Goal: Task Accomplishment & Management: Complete application form

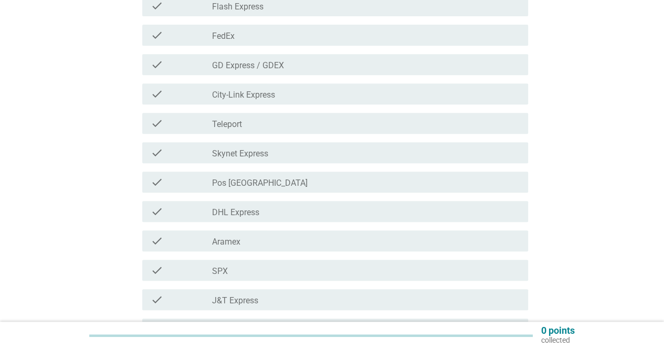
scroll to position [262, 0]
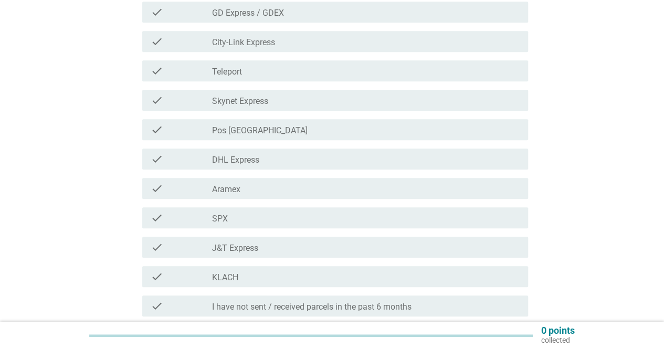
click at [266, 162] on div "check_box_outline_blank DHL Express" at bounding box center [366, 159] width 308 height 13
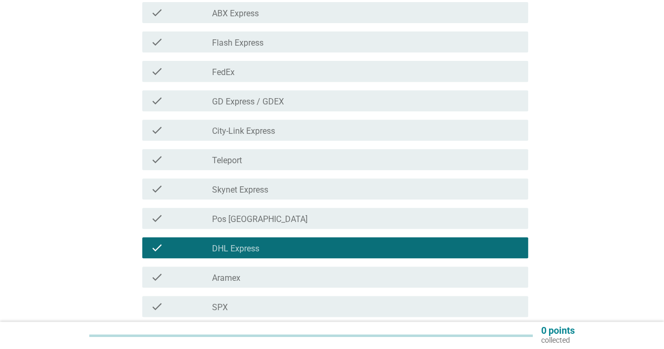
scroll to position [157, 0]
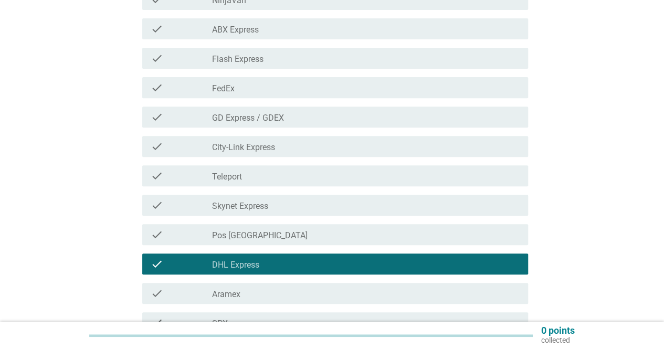
click at [249, 86] on div "check_box_outline_blank FedEx" at bounding box center [366, 87] width 308 height 13
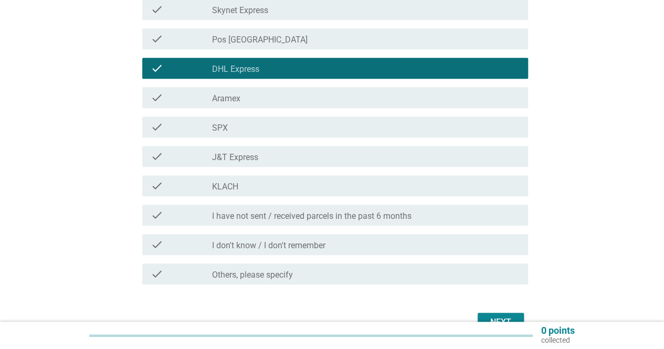
scroll to position [367, 0]
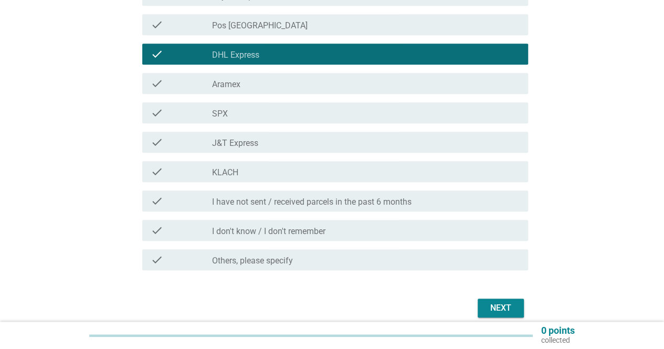
click at [235, 140] on label "J&T Express" at bounding box center [235, 143] width 46 height 10
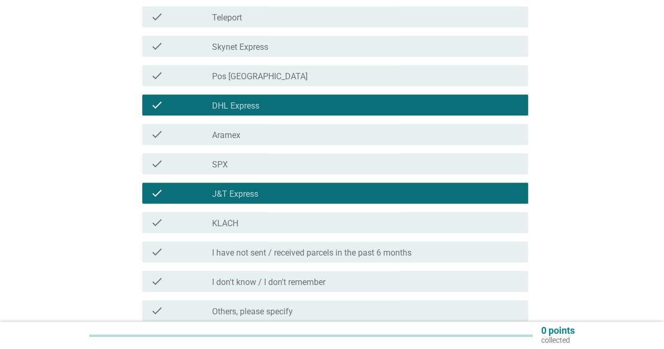
scroll to position [414, 0]
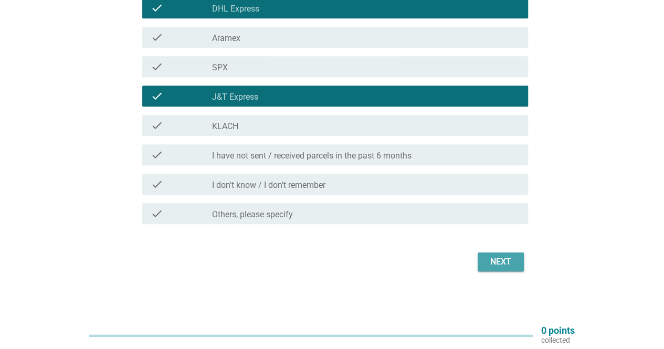
click at [499, 267] on div "Next" at bounding box center [500, 262] width 29 height 13
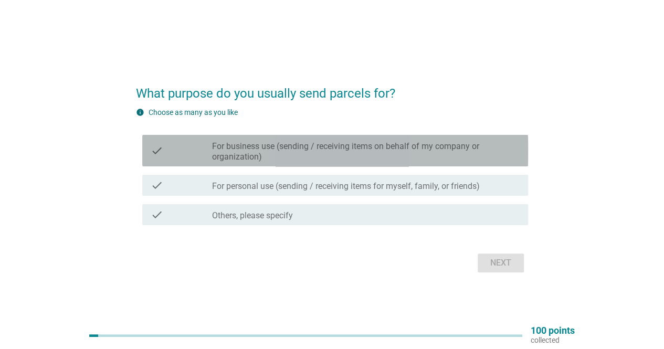
click at [356, 151] on label "For business use (sending / receiving items on behalf of my company or organiza…" at bounding box center [366, 151] width 308 height 21
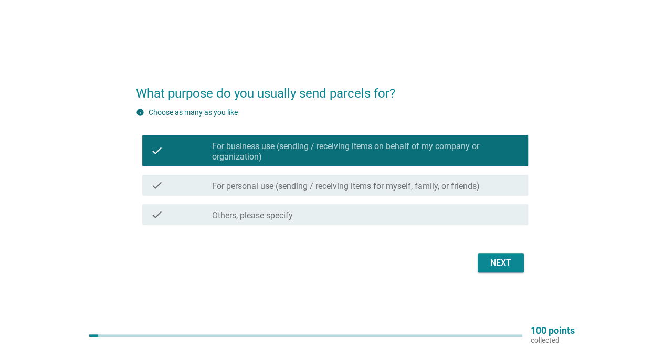
click at [302, 185] on label "For personal use (sending / receiving items for myself, family, or friends)" at bounding box center [346, 186] width 268 height 10
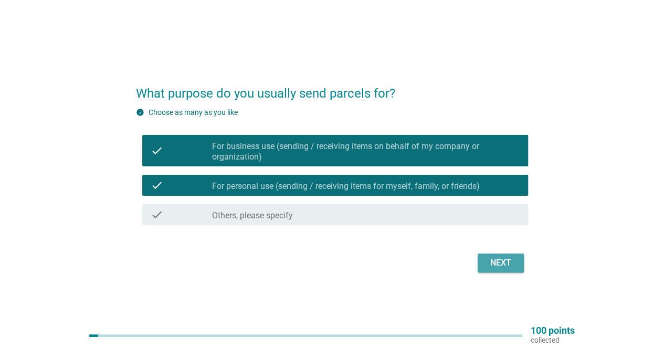
click at [497, 268] on div "Next" at bounding box center [500, 263] width 29 height 13
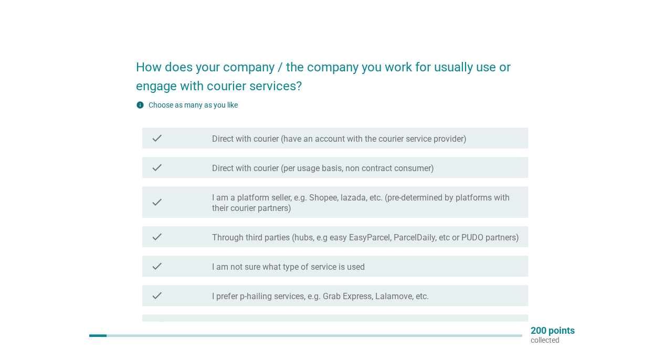
click at [421, 138] on label "Direct with courier (have an account with the courier service provider)" at bounding box center [339, 139] width 255 height 10
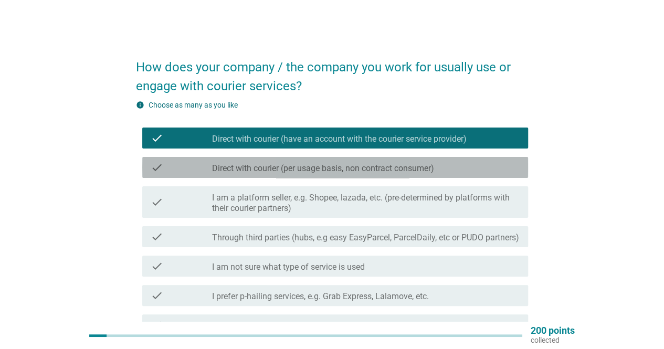
click at [390, 162] on div "check_box_outline_blank Direct with courier (per usage basis, non contract cons…" at bounding box center [366, 167] width 308 height 13
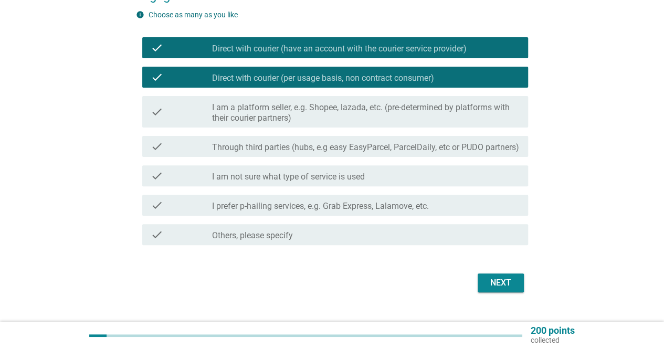
scroll to position [105, 0]
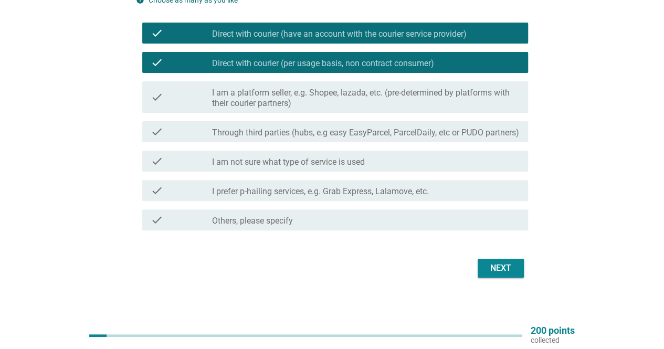
click at [280, 197] on label "I prefer p-hailing services, e.g. Grab Express, Lalamove, etc." at bounding box center [320, 191] width 217 height 10
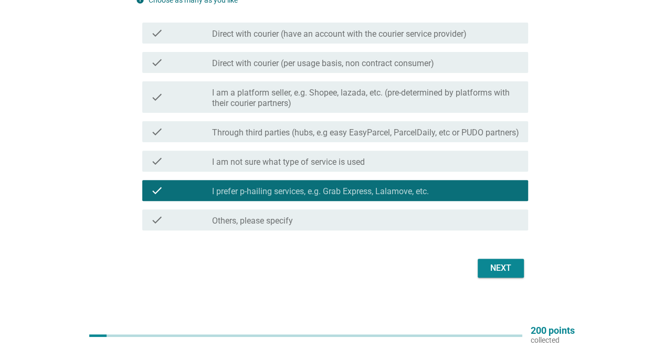
click at [263, 38] on label "Direct with courier (have an account with the courier service provider)" at bounding box center [339, 34] width 255 height 10
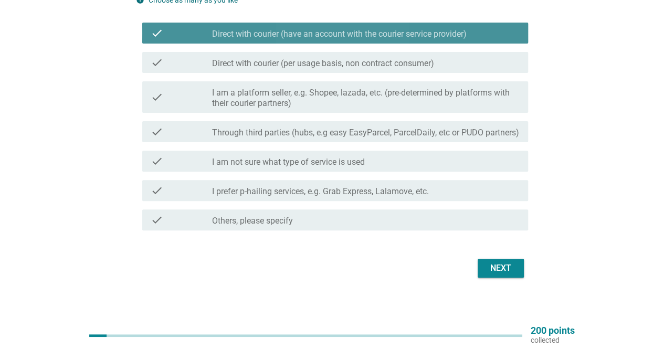
click at [255, 54] on div "check check_box_outline_blank Direct with courier (per usage basis, non contrac…" at bounding box center [335, 62] width 386 height 21
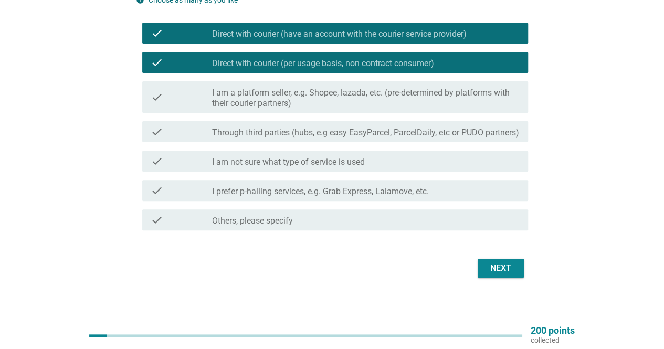
click at [495, 281] on div "Next" at bounding box center [332, 268] width 392 height 25
click at [507, 274] on div "Next" at bounding box center [500, 268] width 29 height 13
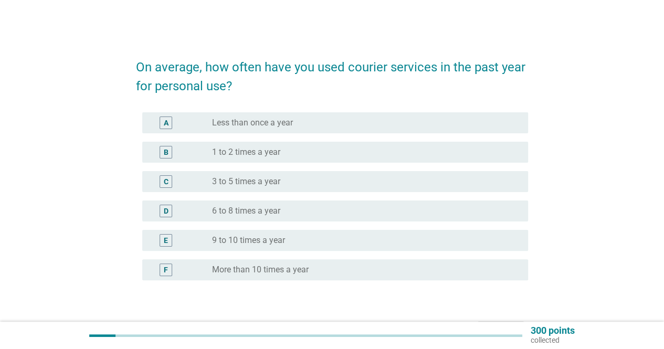
click at [250, 214] on label "6 to 8 times a year" at bounding box center [246, 211] width 68 height 10
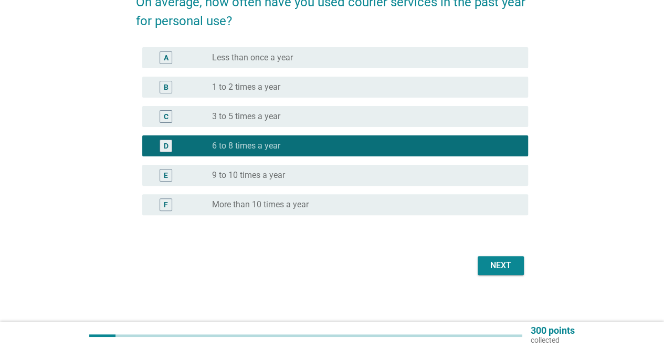
scroll to position [68, 0]
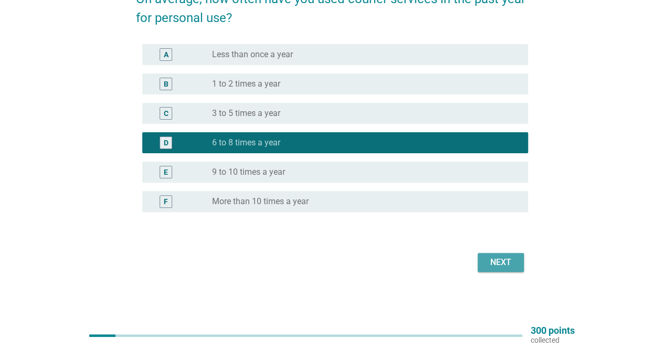
click at [514, 256] on div "Next" at bounding box center [500, 262] width 29 height 13
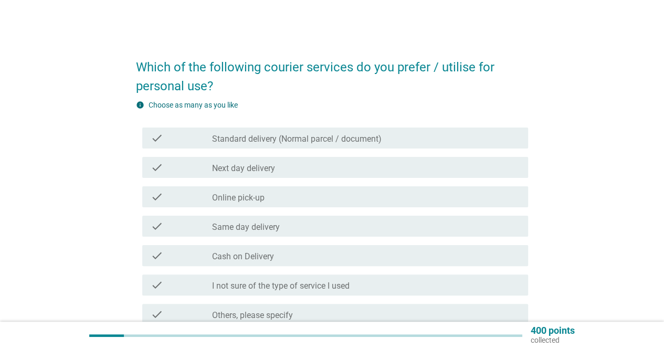
click at [271, 225] on label "Same day delivery" at bounding box center [246, 227] width 68 height 10
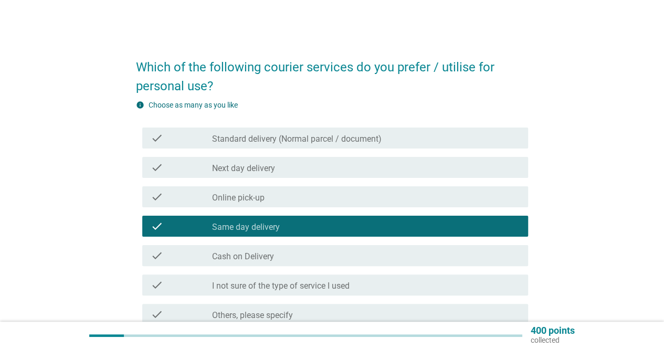
click at [246, 200] on label "Online pick-up" at bounding box center [238, 198] width 52 height 10
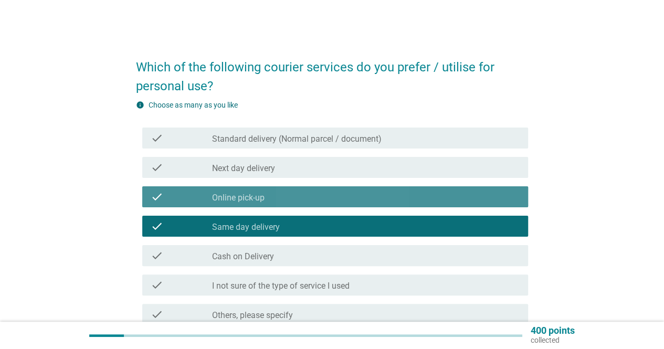
click at [250, 197] on label "Online pick-up" at bounding box center [238, 198] width 52 height 10
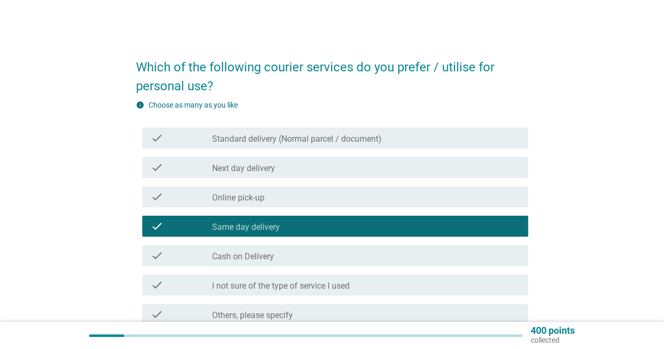
click at [281, 139] on label "Standard delivery (Normal parcel / document)" at bounding box center [297, 139] width 170 height 10
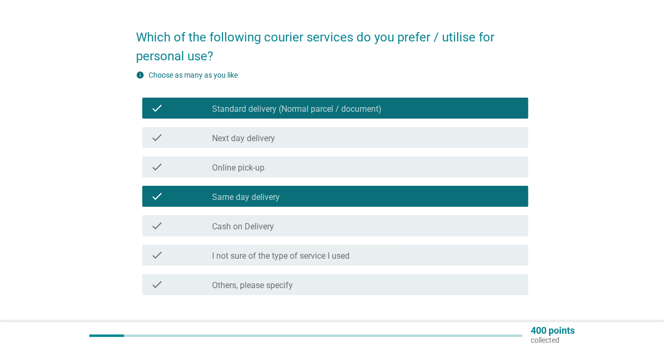
scroll to position [52, 0]
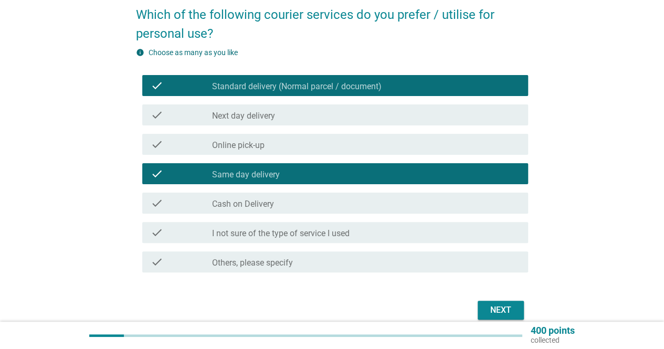
click at [500, 312] on div "Next" at bounding box center [500, 310] width 29 height 13
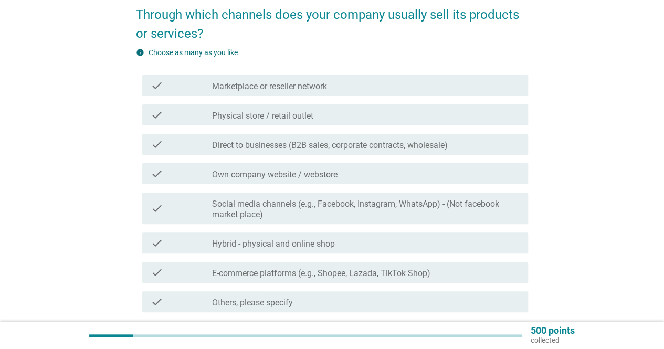
click at [281, 173] on label "Own company website / webstore" at bounding box center [274, 175] width 125 height 10
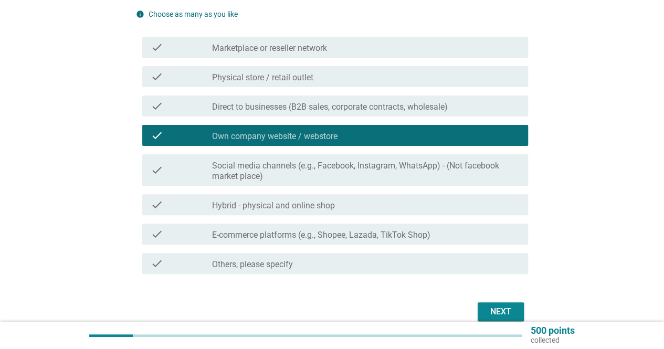
scroll to position [105, 0]
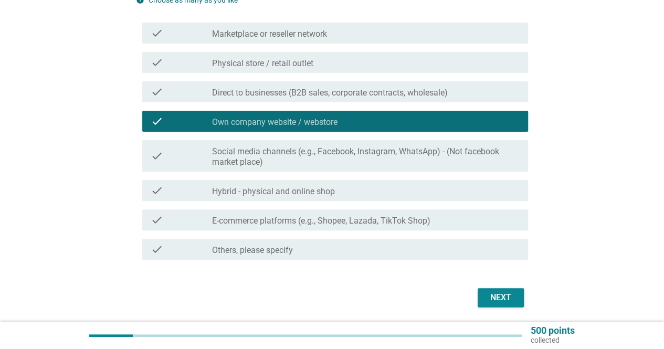
click at [516, 297] on button "Next" at bounding box center [501, 297] width 46 height 19
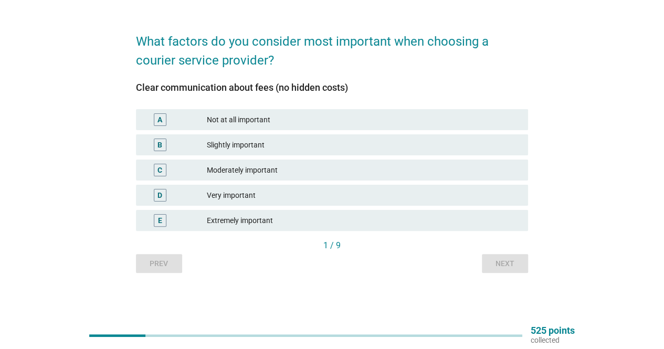
scroll to position [0, 0]
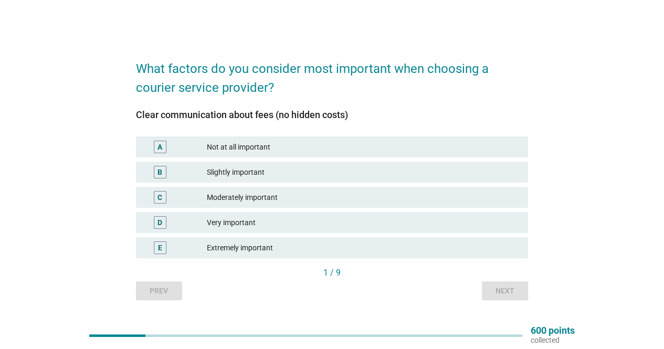
click at [235, 249] on div "Extremely important" at bounding box center [363, 247] width 313 height 13
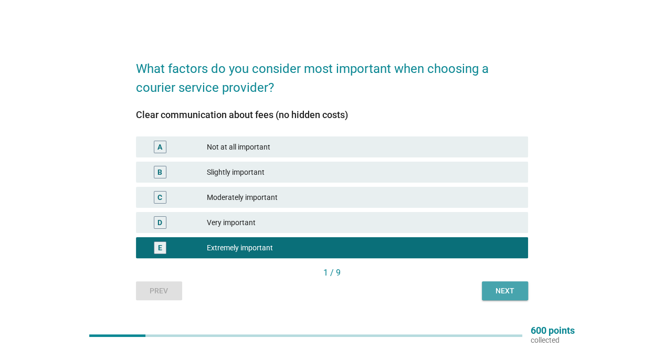
click at [505, 291] on div "Next" at bounding box center [504, 291] width 29 height 11
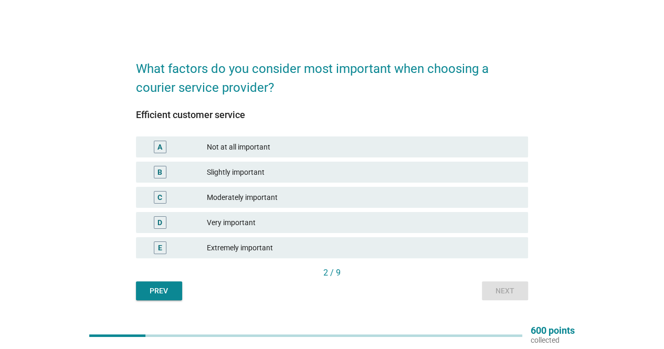
click at [318, 256] on div "E Extremely important" at bounding box center [332, 247] width 392 height 21
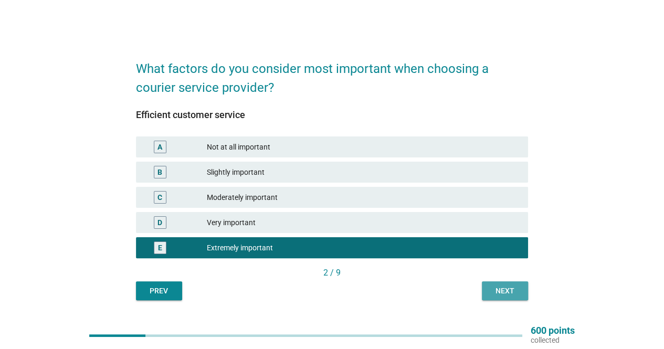
click at [520, 290] on button "Next" at bounding box center [505, 290] width 46 height 19
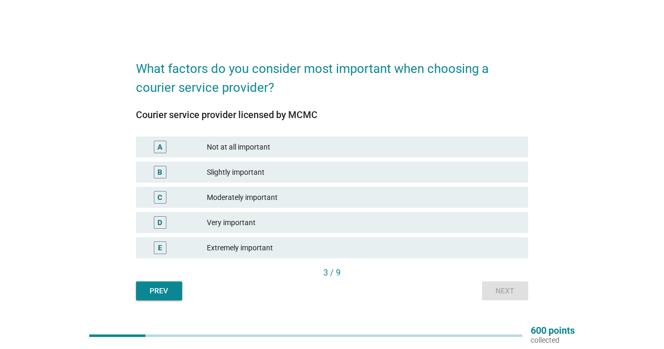
click at [268, 242] on div "Extremely important" at bounding box center [363, 247] width 313 height 13
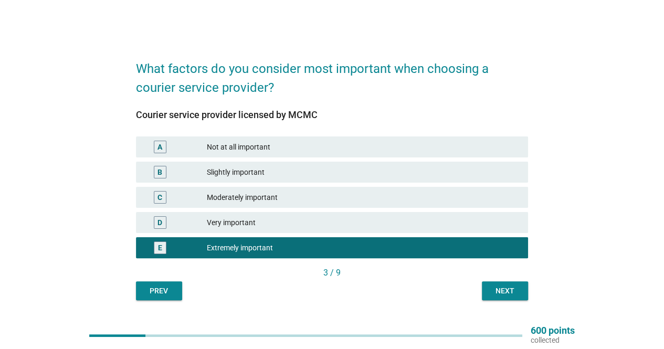
click at [508, 294] on div "Next" at bounding box center [504, 291] width 29 height 11
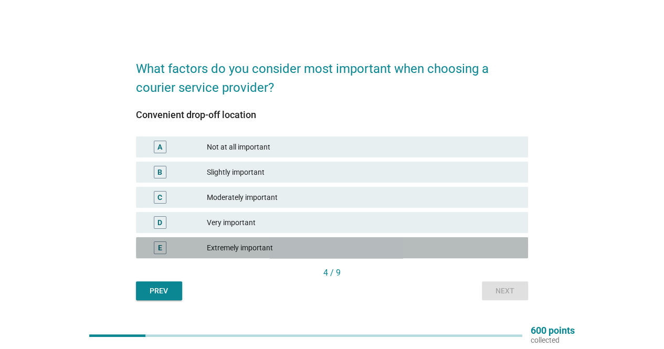
click at [265, 248] on div "Extremely important" at bounding box center [363, 247] width 313 height 13
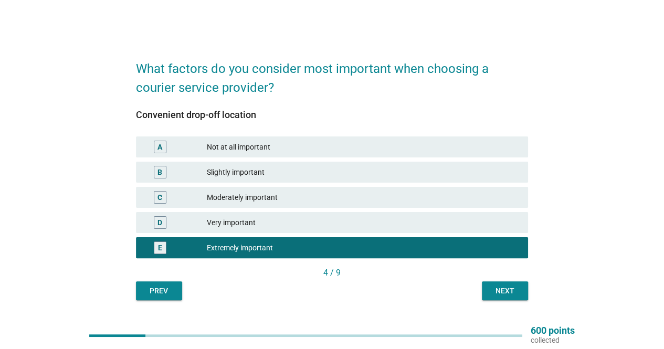
click at [501, 292] on div "Next" at bounding box center [504, 291] width 29 height 11
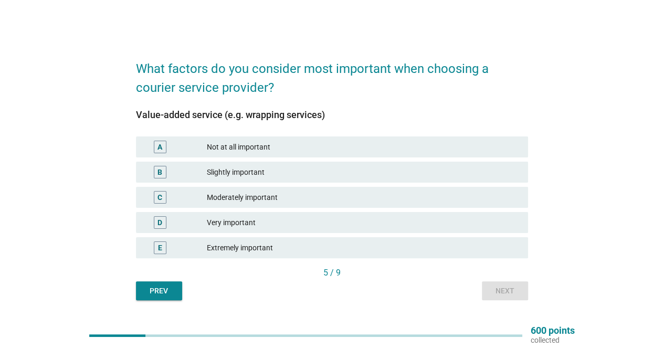
click at [269, 146] on div "Not at all important" at bounding box center [363, 147] width 313 height 13
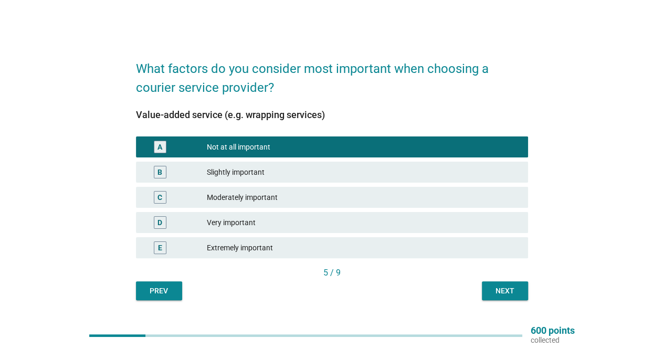
click at [503, 291] on div "Next" at bounding box center [504, 291] width 29 height 11
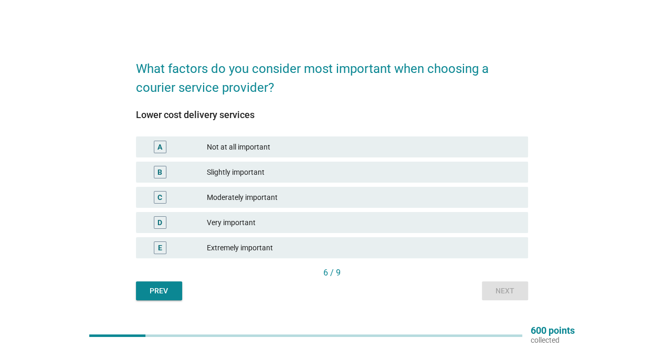
click at [274, 251] on div "Extremely important" at bounding box center [363, 247] width 313 height 13
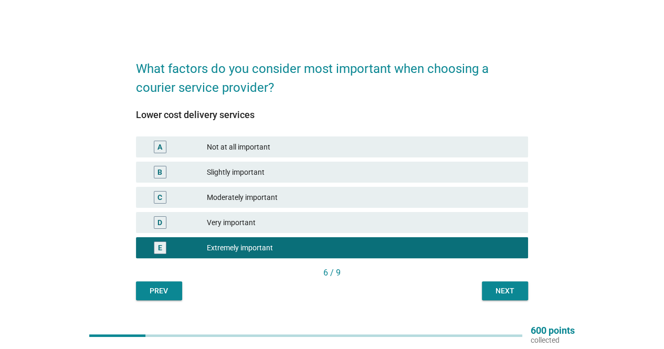
click at [504, 285] on button "Next" at bounding box center [505, 290] width 46 height 19
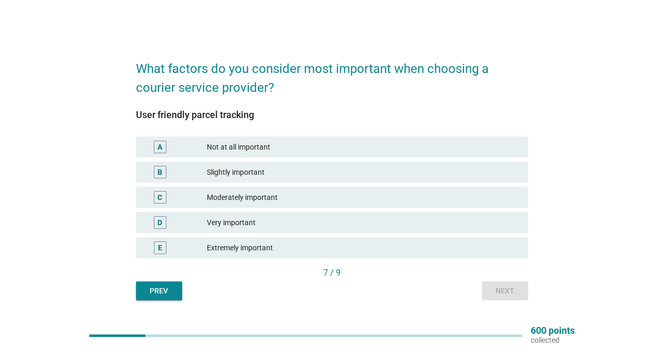
click at [267, 192] on div "Moderately important" at bounding box center [363, 197] width 313 height 13
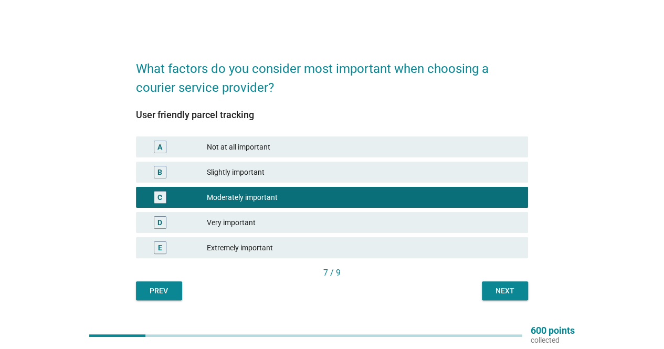
click at [512, 291] on div "Next" at bounding box center [504, 291] width 29 height 11
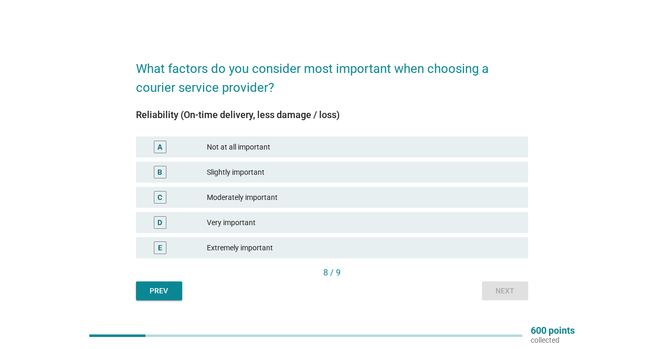
click at [259, 250] on div "Extremely important" at bounding box center [363, 247] width 313 height 13
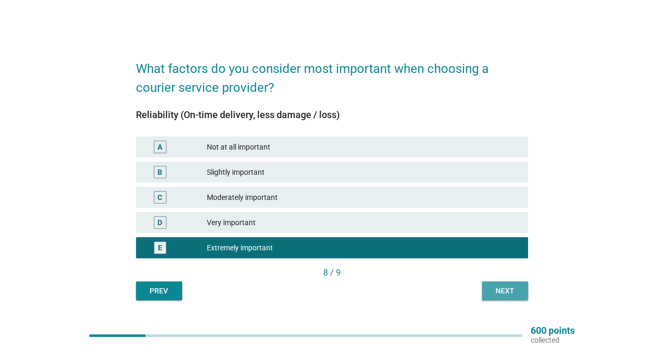
click at [512, 292] on div "Next" at bounding box center [504, 291] width 29 height 11
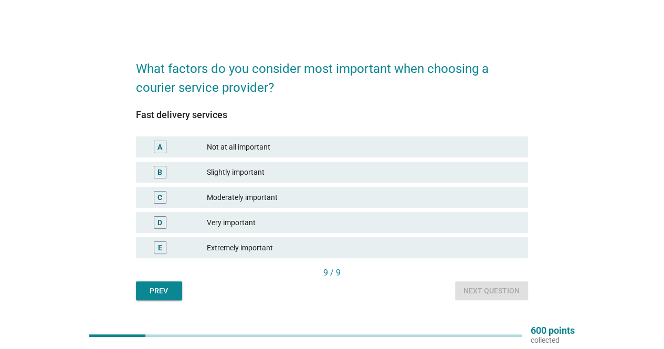
click at [253, 221] on div "Very important" at bounding box center [363, 222] width 313 height 13
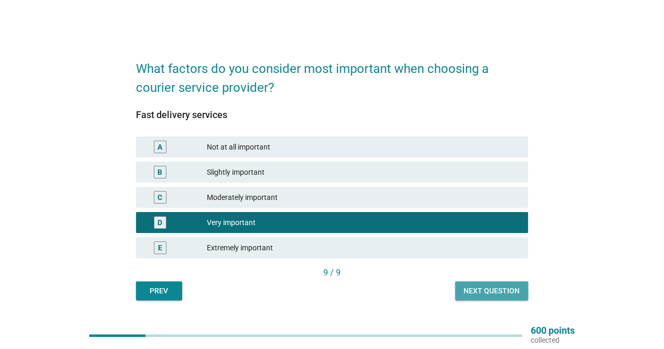
click at [494, 287] on div "Next question" at bounding box center [491, 291] width 56 height 11
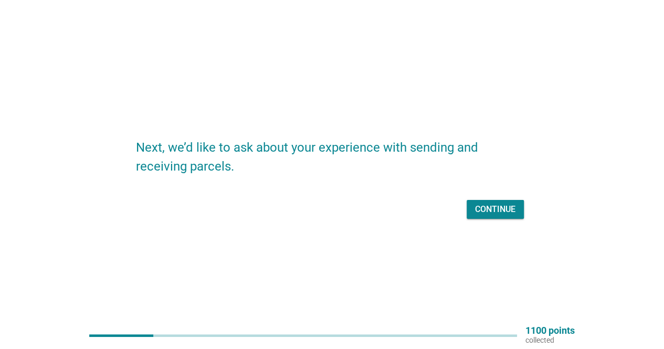
click at [485, 204] on div "Continue" at bounding box center [495, 209] width 40 height 13
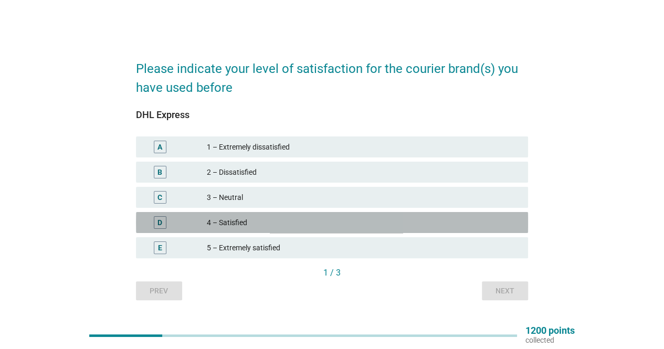
click at [274, 223] on div "4 – Satisfied" at bounding box center [363, 222] width 313 height 13
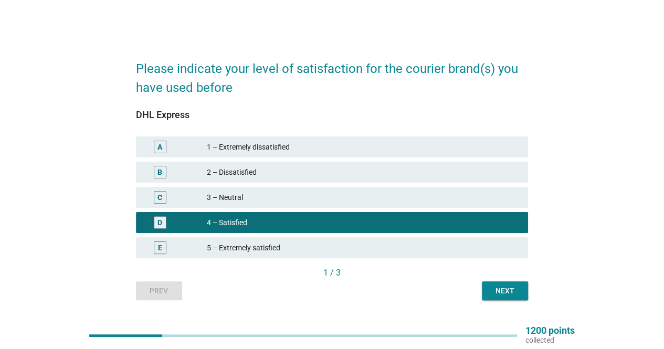
click at [512, 288] on div "Next" at bounding box center [504, 291] width 29 height 11
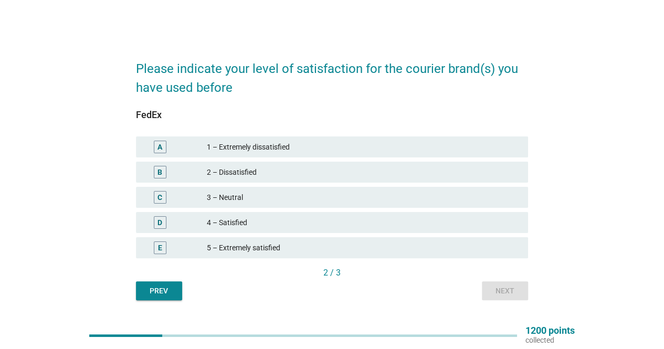
click at [245, 221] on div "4 – Satisfied" at bounding box center [363, 222] width 313 height 13
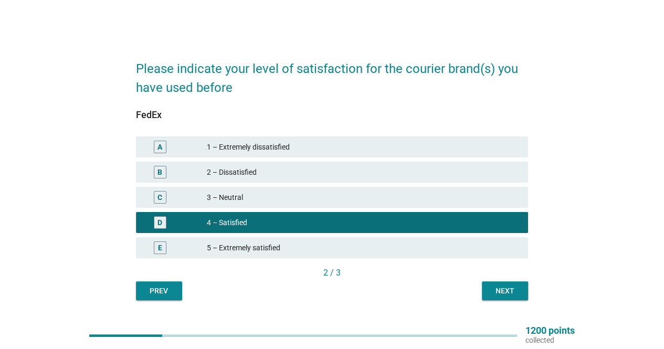
click at [511, 291] on div "Next" at bounding box center [504, 291] width 29 height 11
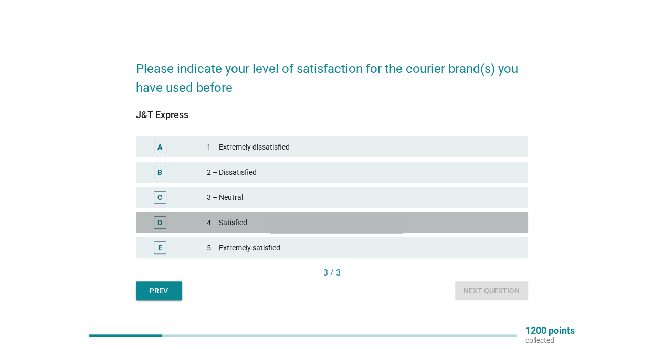
click at [259, 222] on div "4 – Satisfied" at bounding box center [363, 222] width 313 height 13
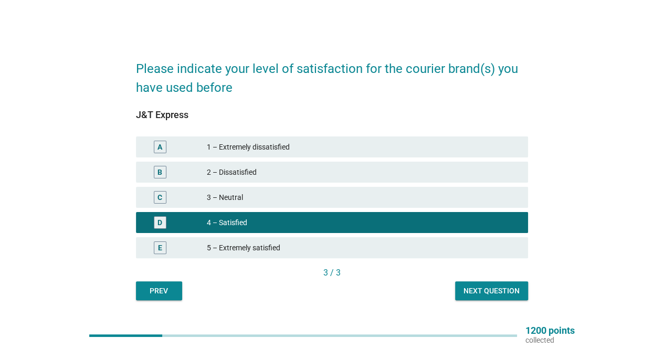
click at [512, 295] on div "Next question" at bounding box center [491, 291] width 56 height 11
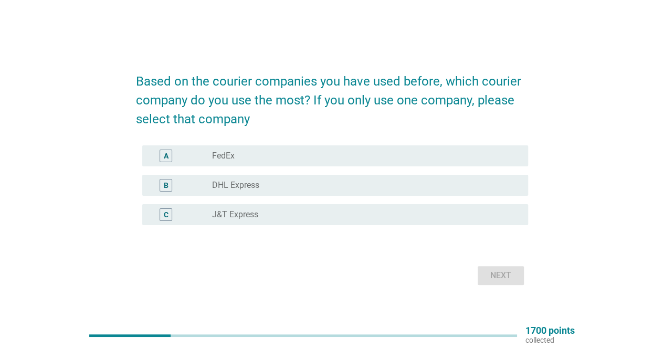
click at [224, 187] on label "DHL Express" at bounding box center [235, 185] width 47 height 10
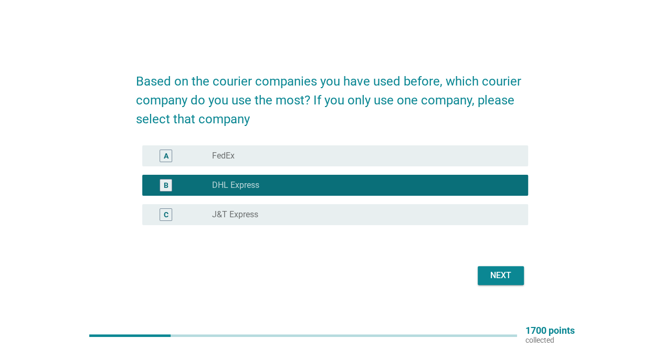
click at [504, 271] on div "Next" at bounding box center [500, 275] width 29 height 13
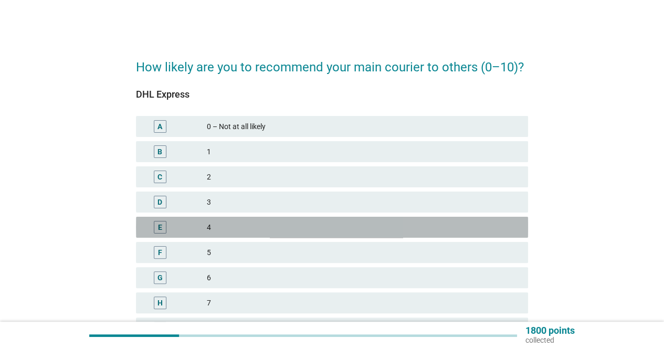
click at [245, 232] on div "4" at bounding box center [363, 227] width 313 height 13
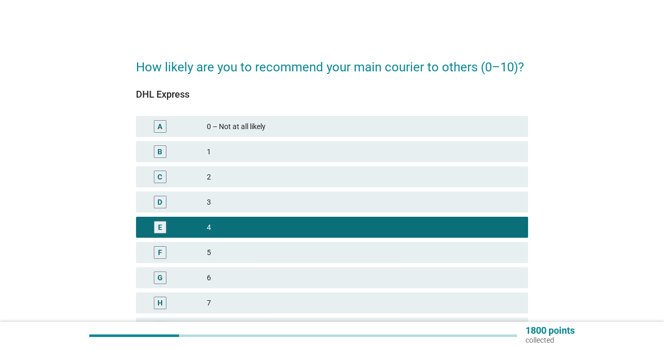
click at [278, 247] on div "5" at bounding box center [363, 252] width 313 height 13
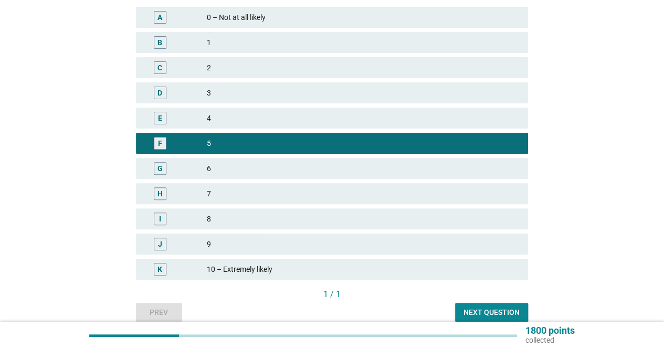
scroll to position [156, 0]
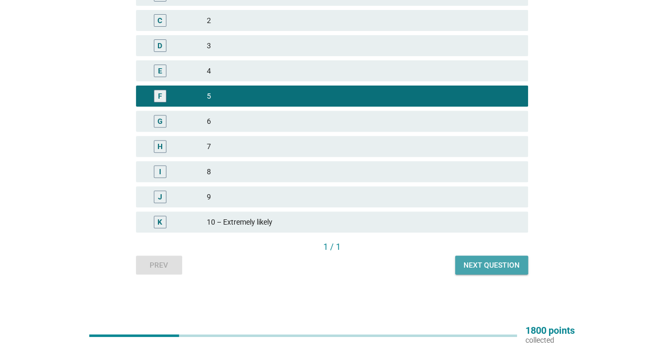
click at [482, 273] on button "Next question" at bounding box center [491, 265] width 73 height 19
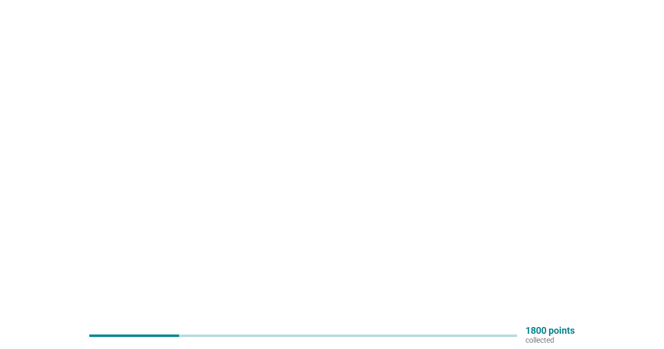
scroll to position [0, 0]
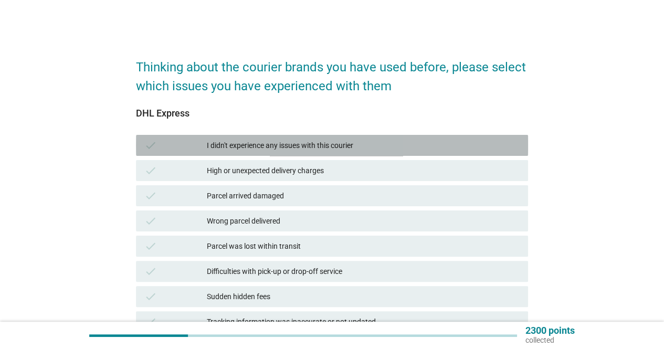
click at [256, 142] on div "I didn't experience any issues with this courier" at bounding box center [363, 145] width 313 height 13
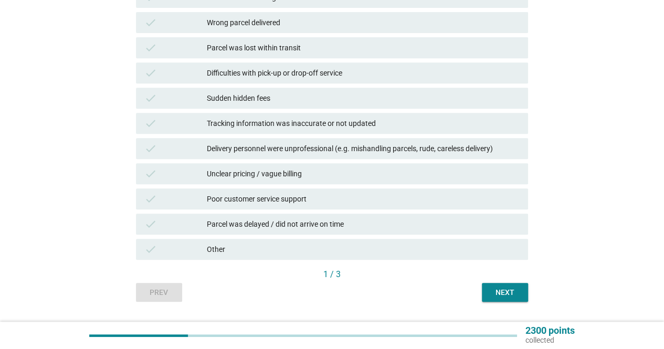
scroll to position [226, 0]
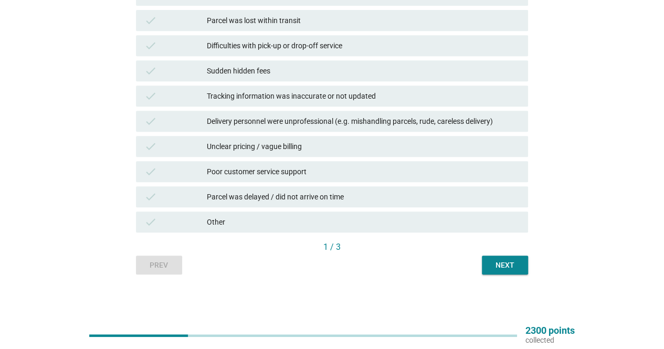
click at [506, 269] on div "Next" at bounding box center [504, 265] width 29 height 11
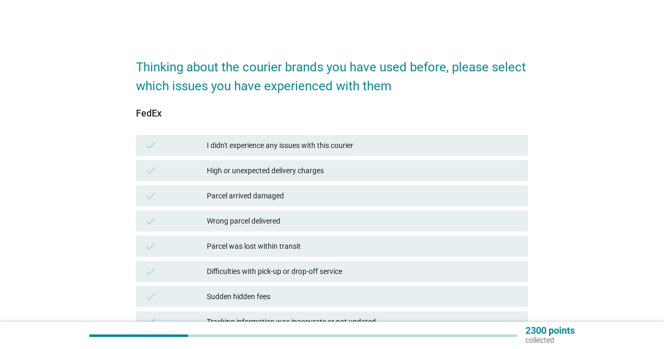
click at [310, 143] on div "I didn't experience any issues with this courier" at bounding box center [363, 145] width 313 height 13
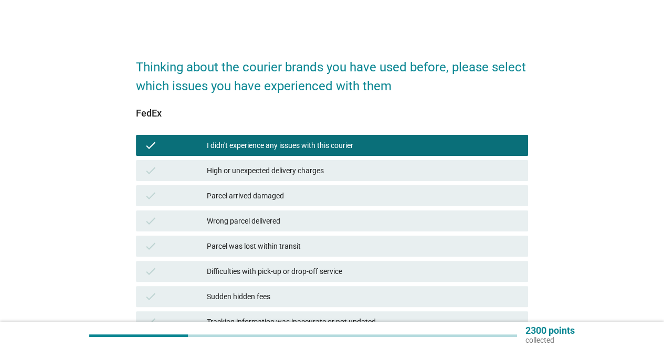
scroll to position [226, 0]
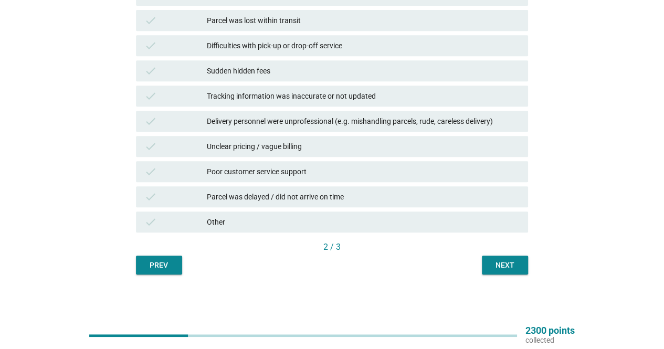
click at [509, 260] on div "Next" at bounding box center [504, 265] width 29 height 11
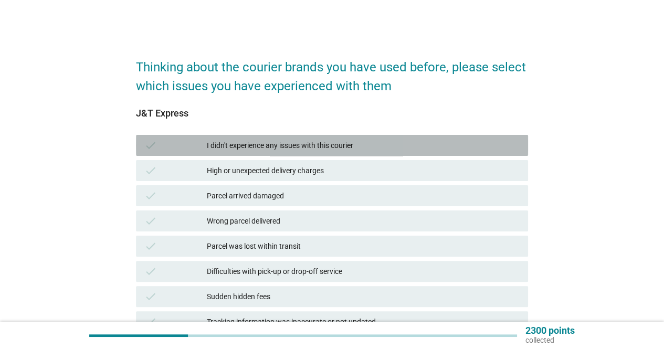
click at [232, 143] on div "I didn't experience any issues with this courier" at bounding box center [363, 145] width 313 height 13
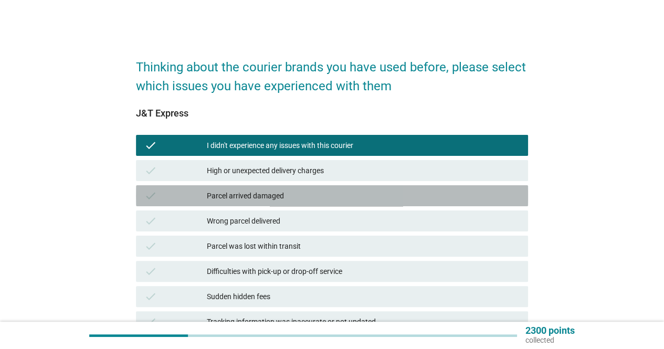
click at [233, 192] on div "Parcel arrived damaged" at bounding box center [363, 195] width 313 height 13
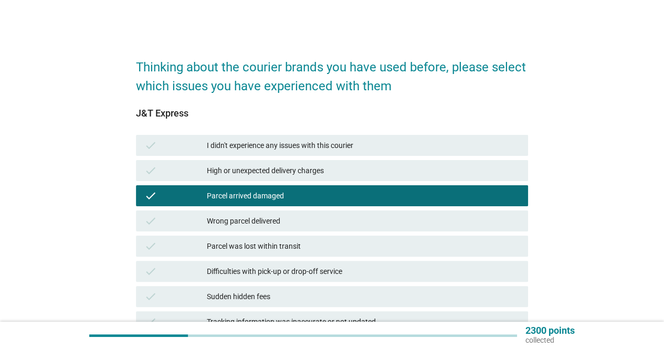
click at [274, 192] on div "Parcel arrived damaged" at bounding box center [363, 195] width 313 height 13
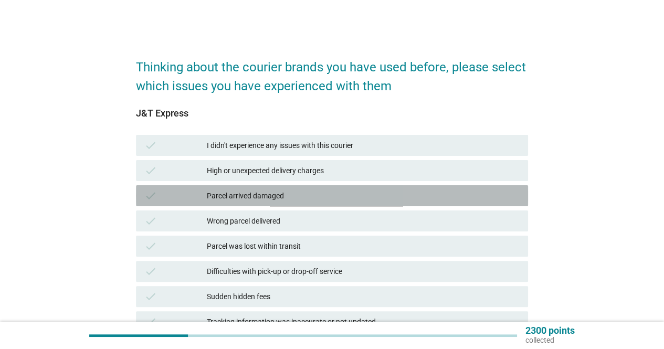
click at [300, 195] on div "Parcel arrived damaged" at bounding box center [363, 195] width 313 height 13
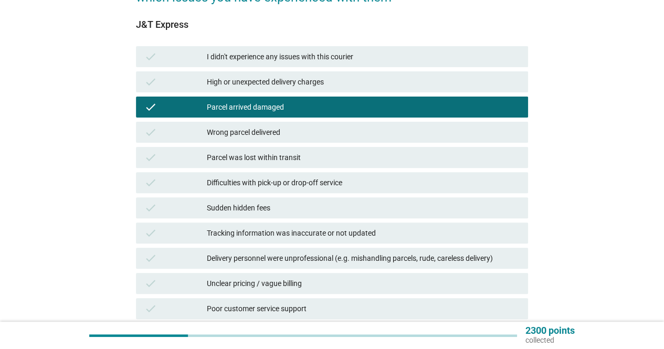
scroll to position [105, 0]
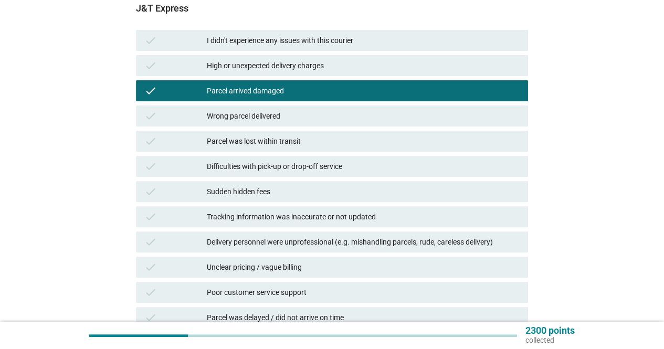
click at [309, 215] on div "Tracking information was inaccurate or not updated" at bounding box center [363, 216] width 313 height 13
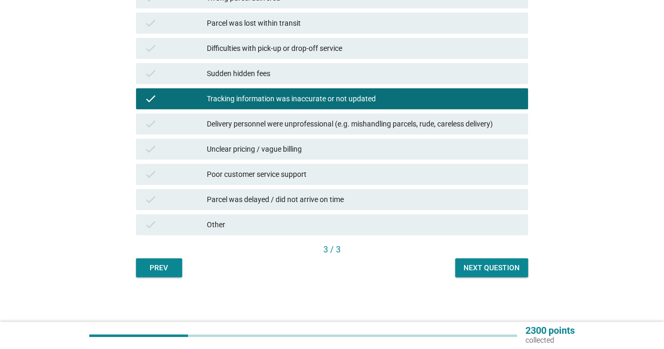
scroll to position [226, 0]
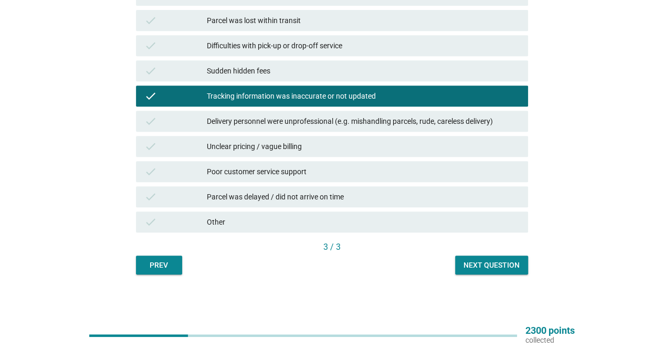
click at [493, 273] on button "Next question" at bounding box center [491, 265] width 73 height 19
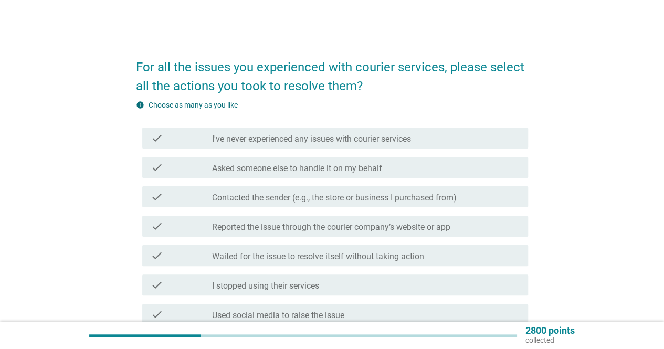
click at [355, 143] on label "I've never experienced any issues with courier services" at bounding box center [311, 139] width 199 height 10
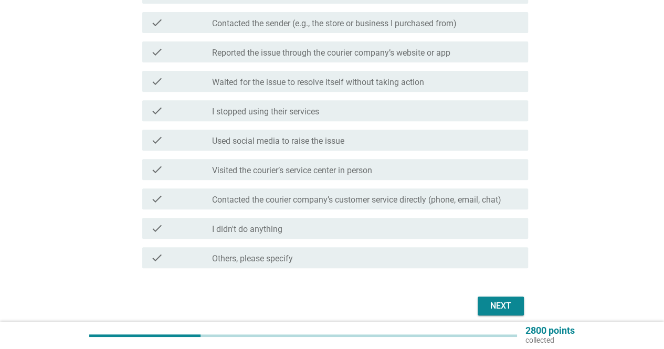
scroll to position [210, 0]
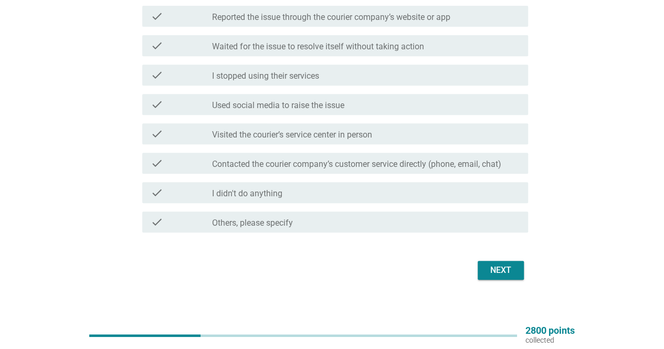
click at [499, 268] on div "Next" at bounding box center [500, 270] width 29 height 13
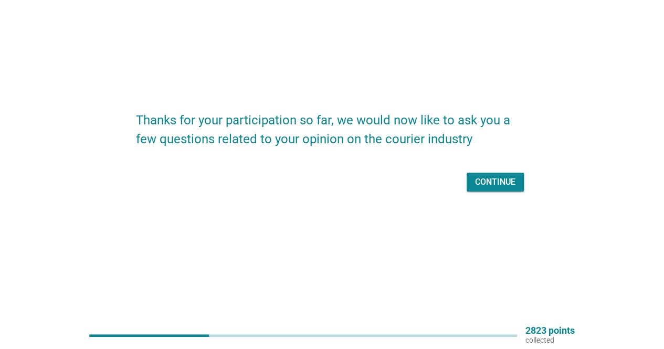
scroll to position [0, 0]
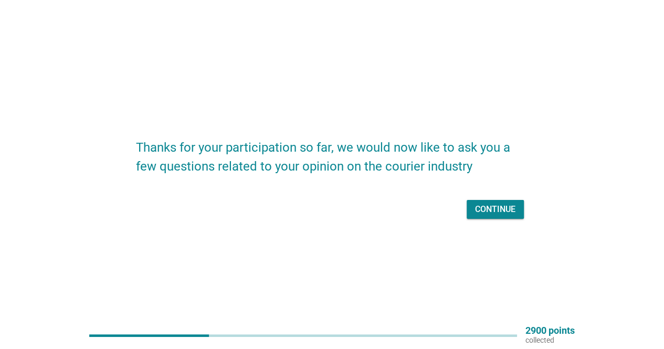
click at [510, 204] on div "Continue" at bounding box center [495, 209] width 40 height 13
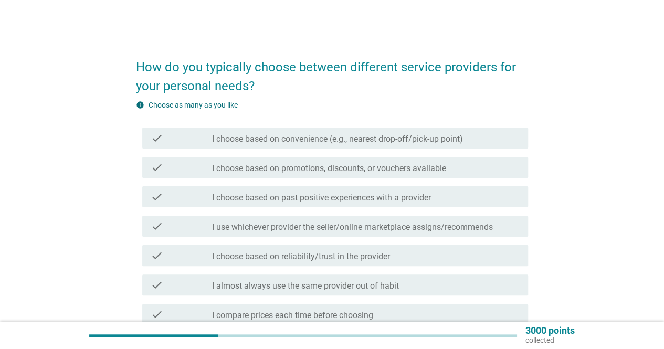
click at [329, 143] on label "I choose based on convenience (e.g., nearest drop-off/pick-up point)" at bounding box center [337, 139] width 251 height 10
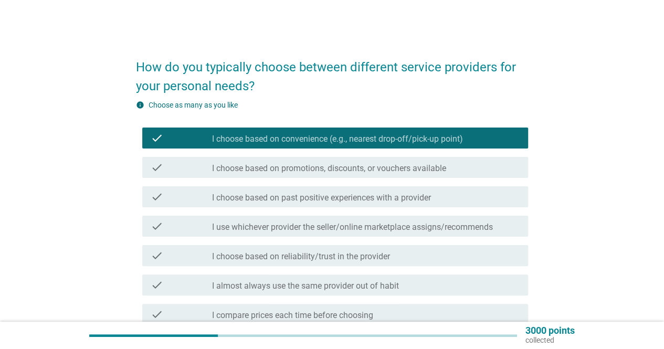
click at [327, 168] on label "I choose based on promotions, discounts, or vouchers available" at bounding box center [329, 168] width 234 height 10
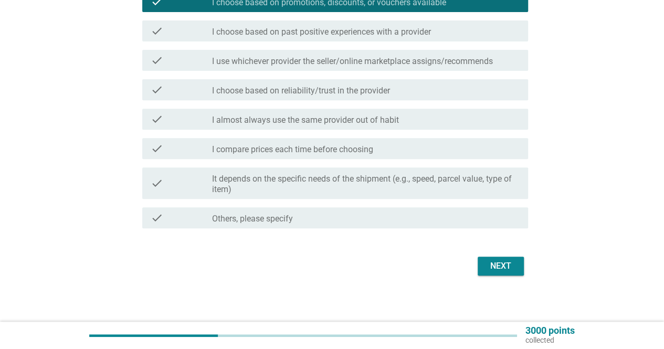
scroll to position [170, 0]
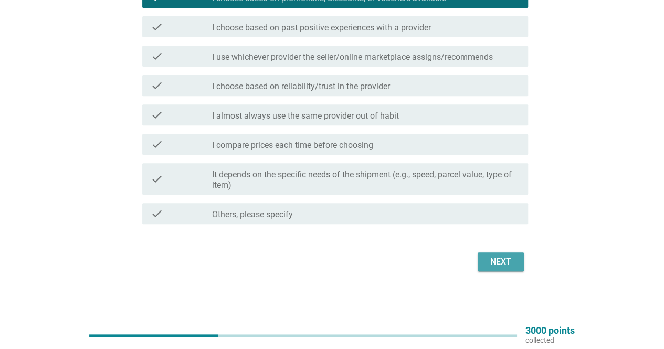
click at [512, 267] on div "Next" at bounding box center [500, 262] width 29 height 13
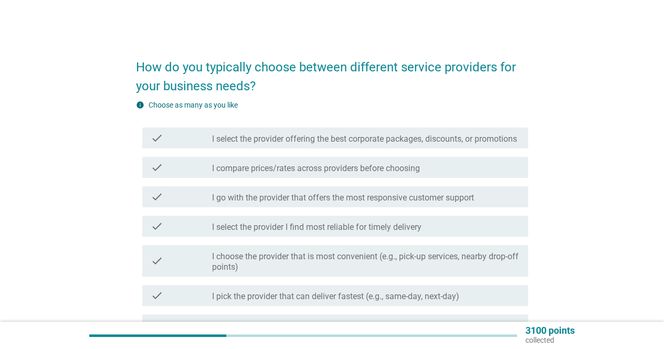
click at [296, 141] on label "I select the provider offering the best corporate packages, discounts, or promo…" at bounding box center [364, 139] width 305 height 10
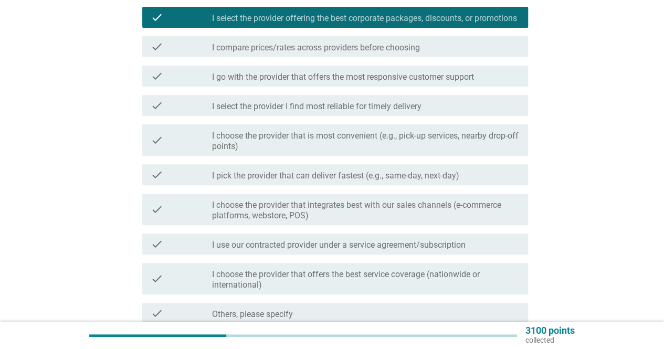
scroll to position [231, 0]
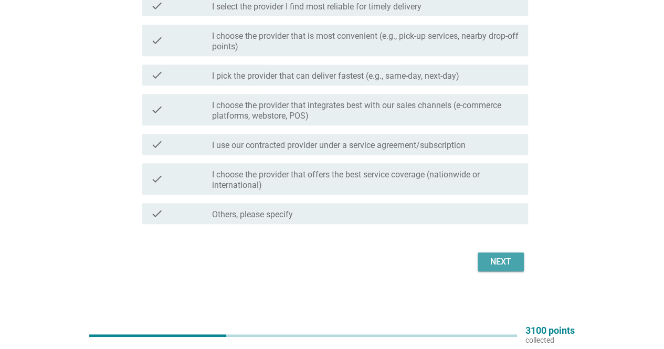
click at [510, 258] on div "Next" at bounding box center [500, 262] width 29 height 13
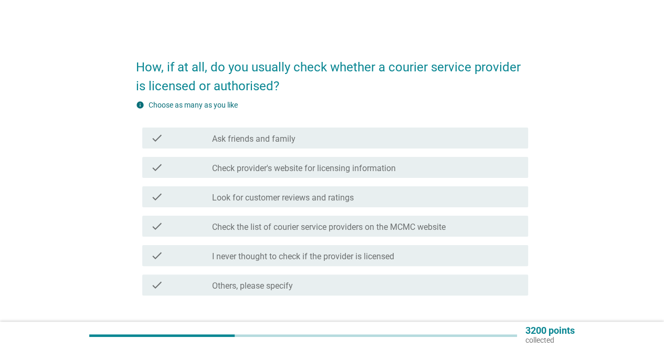
click at [270, 171] on label "Check provider's website for licensing information" at bounding box center [304, 168] width 184 height 10
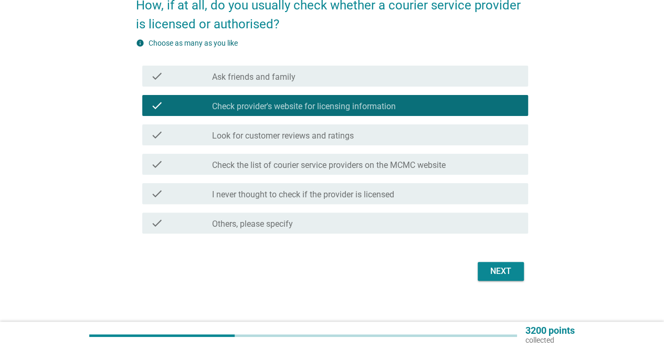
scroll to position [71, 0]
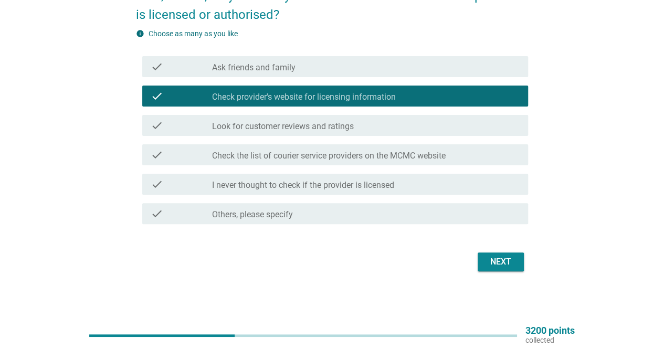
click at [508, 262] on div "Next" at bounding box center [500, 262] width 29 height 13
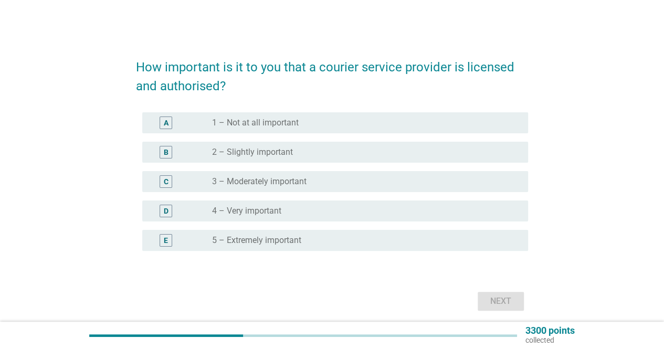
click at [287, 210] on div "radio_button_unchecked 4 – Very important" at bounding box center [361, 211] width 299 height 10
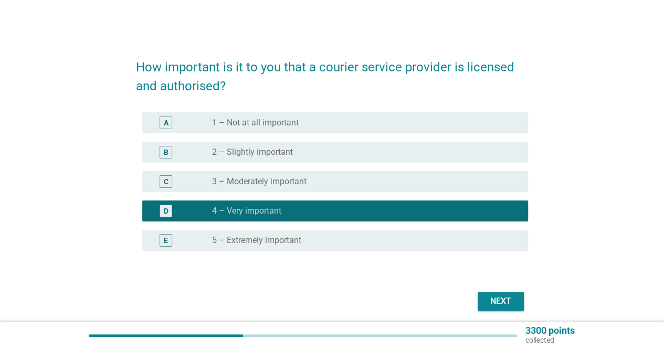
click at [515, 302] on div "Next" at bounding box center [500, 301] width 29 height 13
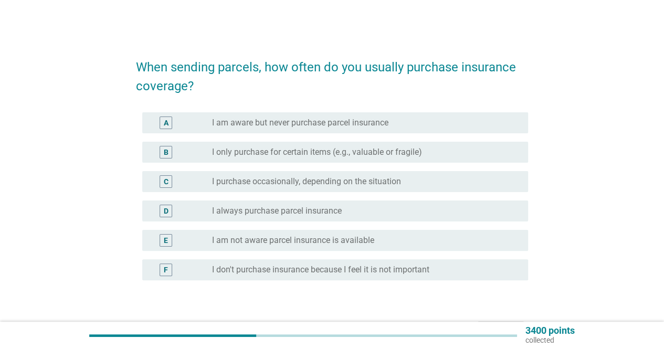
click at [271, 240] on label "I am not aware parcel insurance is available" at bounding box center [293, 240] width 162 height 10
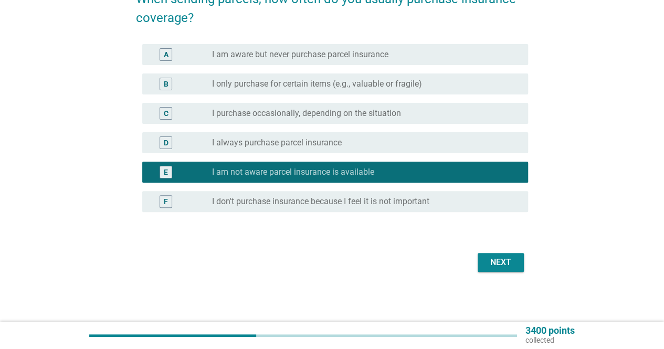
scroll to position [68, 0]
click at [503, 263] on div "Next" at bounding box center [500, 262] width 29 height 13
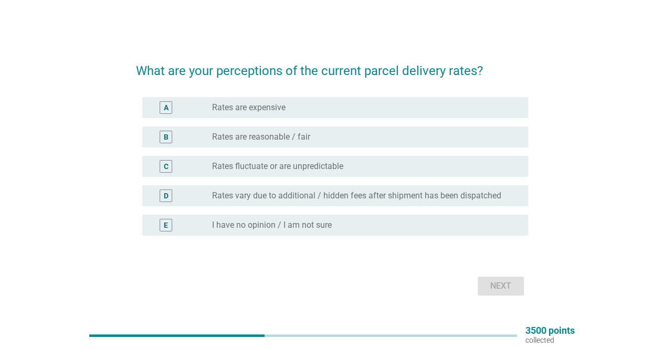
click at [311, 135] on div "radio_button_unchecked Rates are reasonable / fair" at bounding box center [361, 137] width 299 height 10
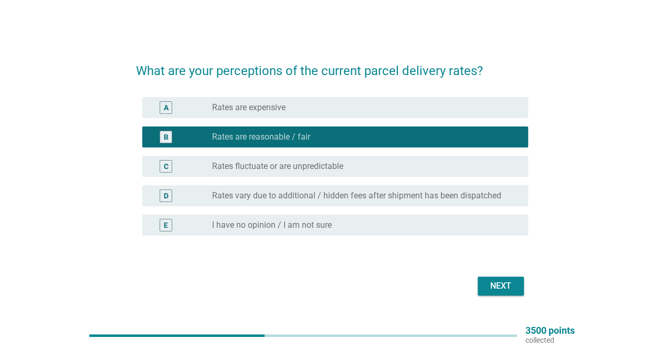
click at [322, 158] on div "C radio_button_unchecked Rates fluctuate or are unpredictable" at bounding box center [335, 166] width 386 height 21
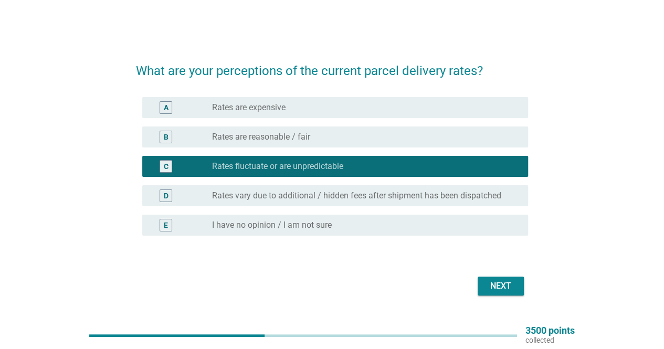
click at [509, 284] on div "Next" at bounding box center [500, 286] width 29 height 13
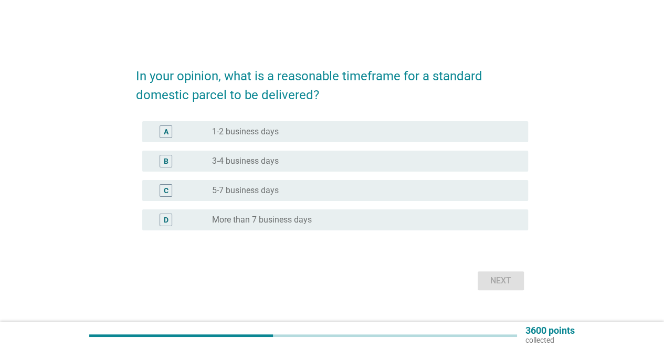
click at [252, 164] on label "3-4 business days" at bounding box center [245, 161] width 67 height 10
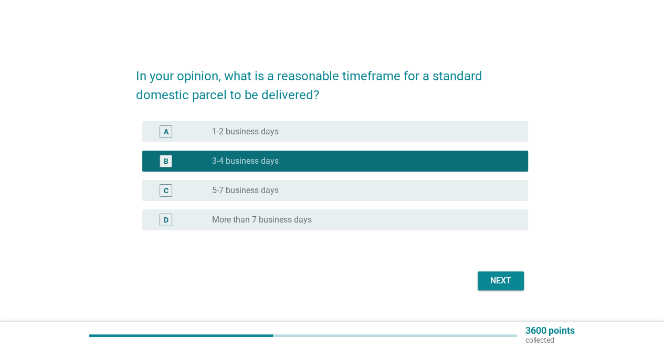
click at [498, 278] on div "Next" at bounding box center [500, 280] width 29 height 13
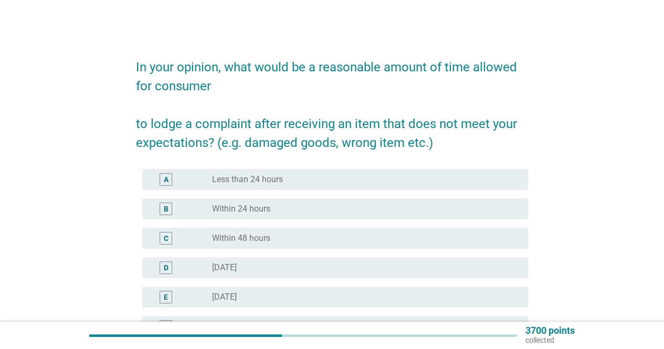
click at [284, 206] on div "radio_button_unchecked Within 24 hours" at bounding box center [361, 209] width 299 height 10
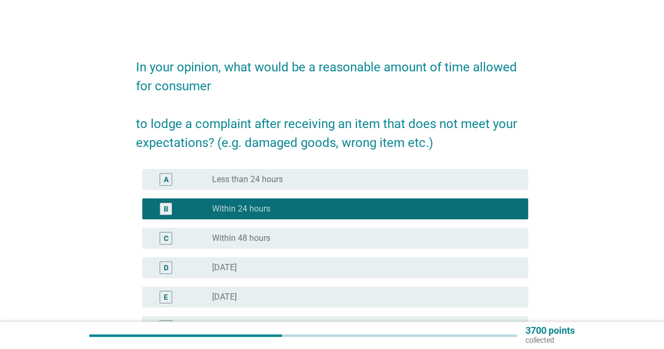
click at [239, 247] on div "C radio_button_unchecked Within 48 hours" at bounding box center [335, 238] width 386 height 21
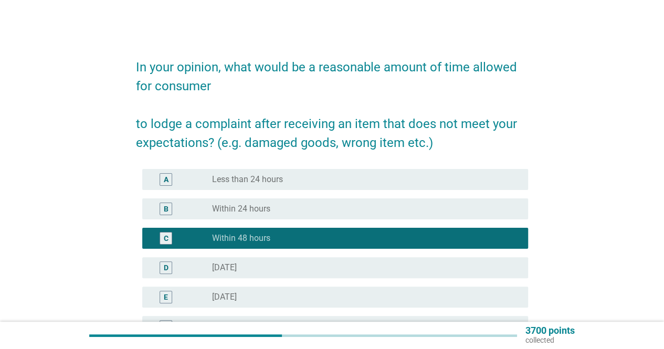
scroll to position [157, 0]
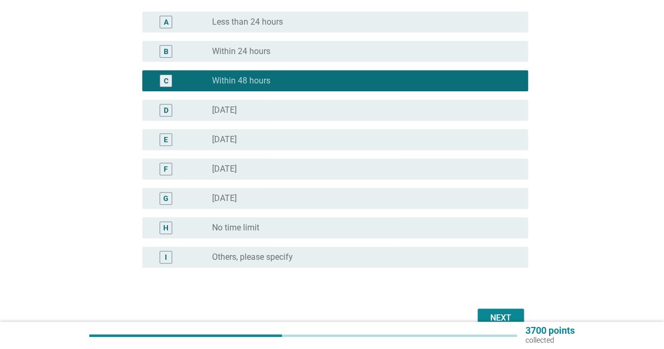
click at [498, 313] on div "Next" at bounding box center [500, 318] width 29 height 13
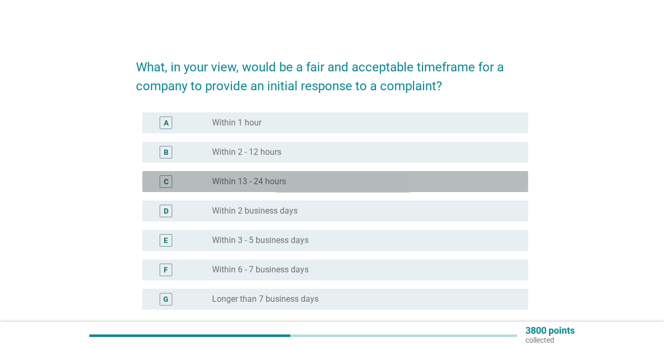
click at [319, 181] on div "radio_button_unchecked Within 13 - 24 hours" at bounding box center [361, 181] width 299 height 10
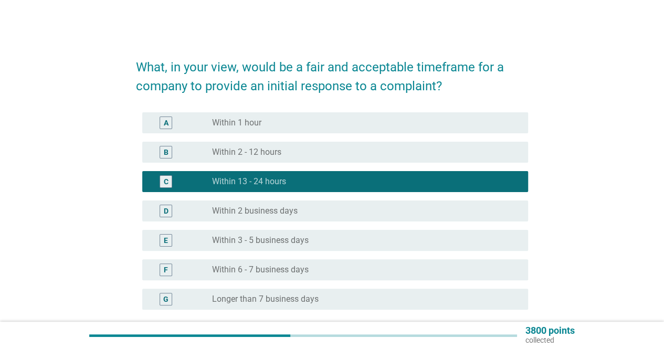
click at [294, 154] on div "radio_button_unchecked Within 2 - 12 hours" at bounding box center [361, 152] width 299 height 10
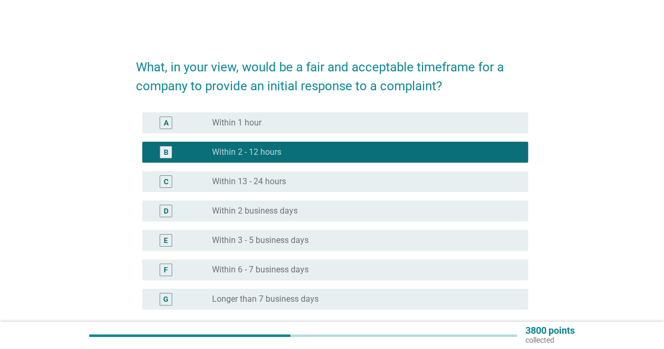
scroll to position [98, 0]
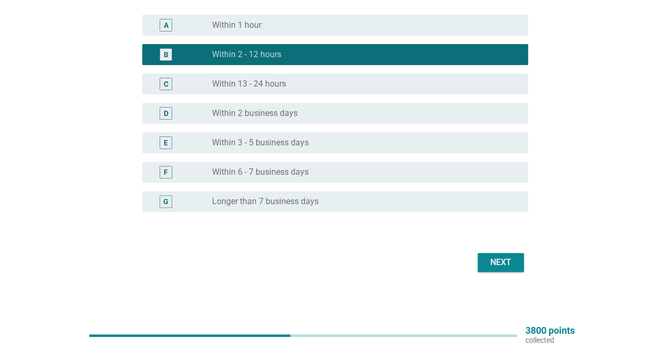
click at [500, 260] on div "Next" at bounding box center [500, 262] width 29 height 13
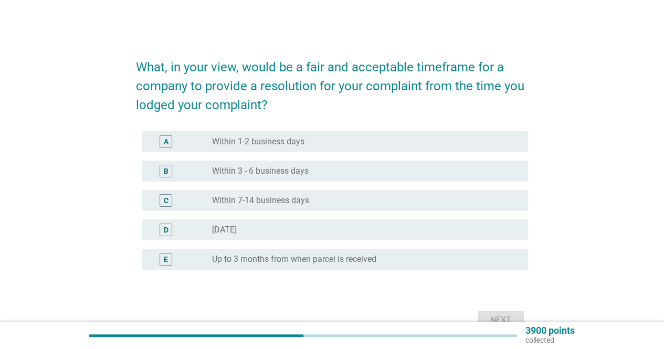
click at [267, 140] on label "Within 1-2 business days" at bounding box center [258, 141] width 92 height 10
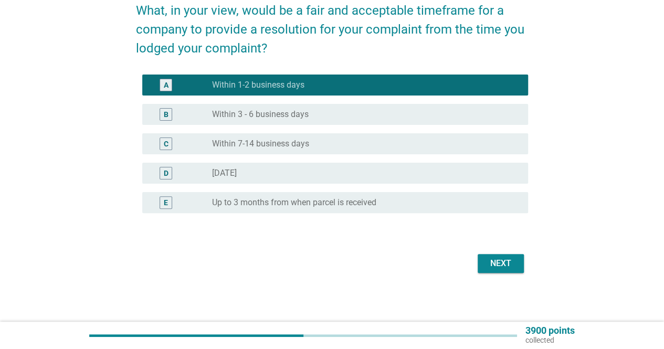
scroll to position [58, 0]
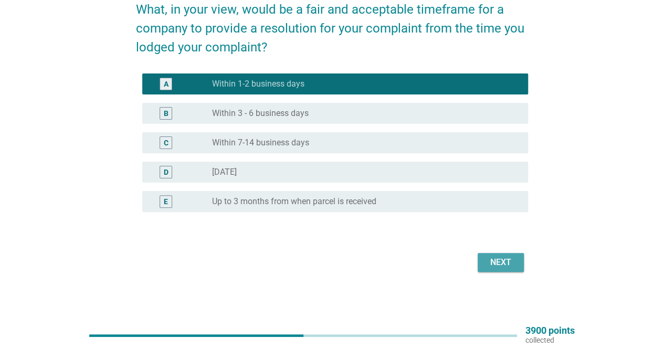
click at [502, 261] on div "Next" at bounding box center [500, 262] width 29 height 13
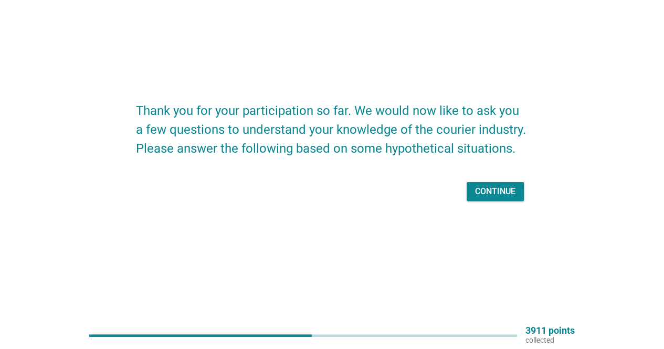
scroll to position [0, 0]
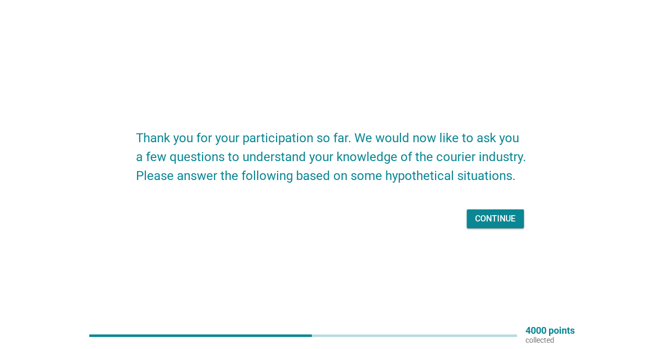
click at [504, 219] on div "Continue" at bounding box center [495, 219] width 40 height 13
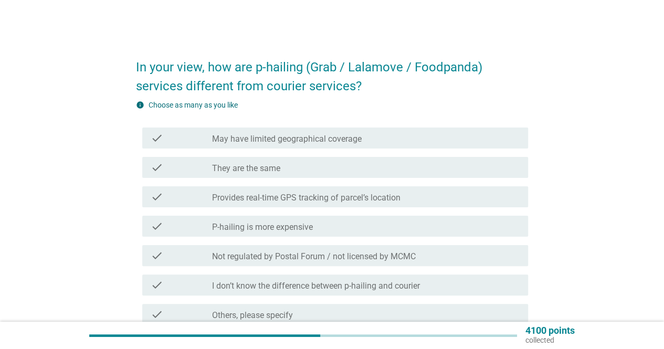
click at [304, 136] on label "May have limited geographical coverage" at bounding box center [287, 139] width 150 height 10
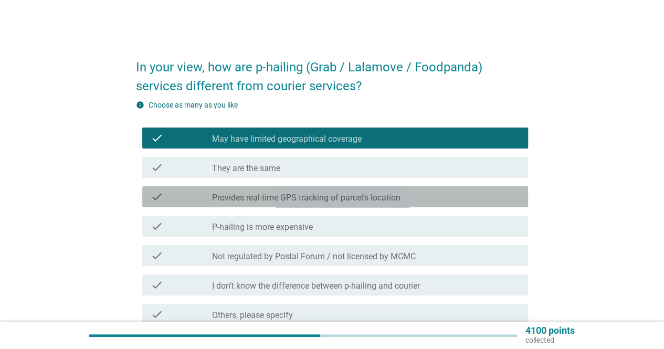
click at [371, 194] on label "Provides real-time GPS tracking of parcel’s location" at bounding box center [306, 198] width 188 height 10
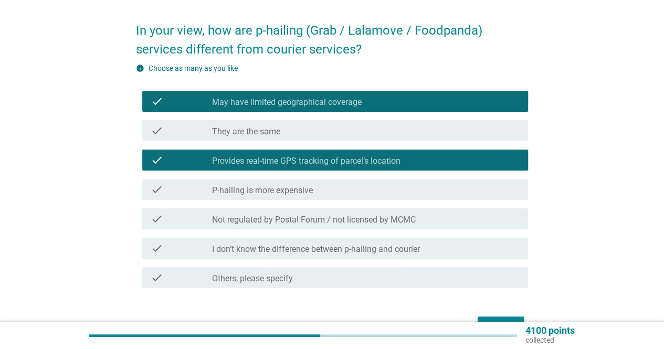
scroll to position [52, 0]
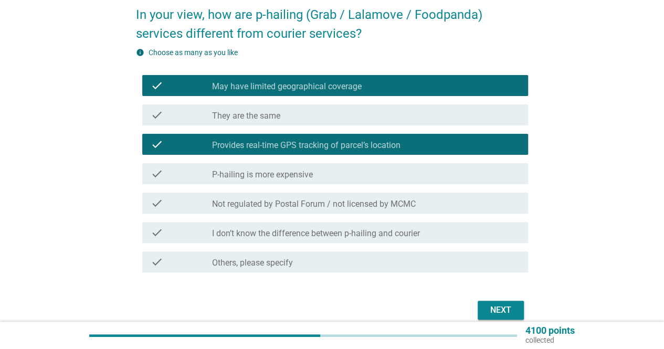
click at [313, 173] on label "P-hailing is more expensive" at bounding box center [262, 175] width 101 height 10
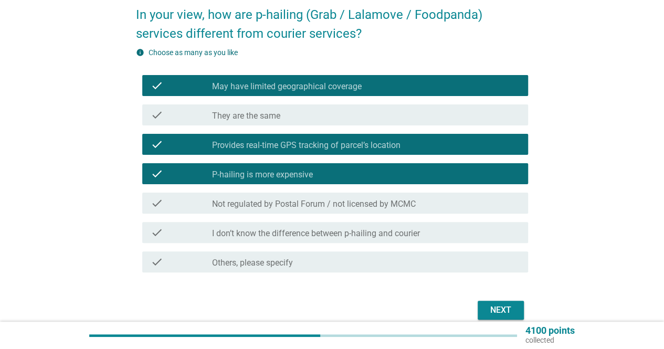
click at [507, 307] on div "Next" at bounding box center [500, 310] width 29 height 13
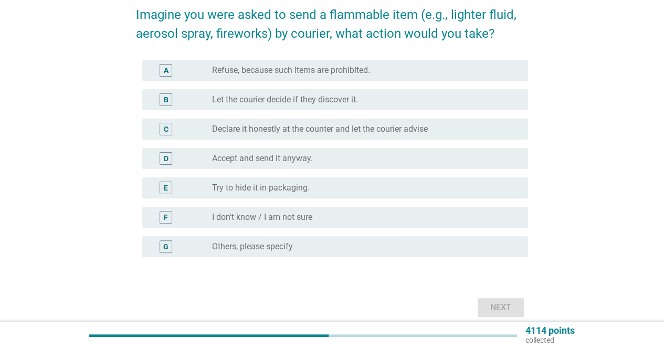
scroll to position [0, 0]
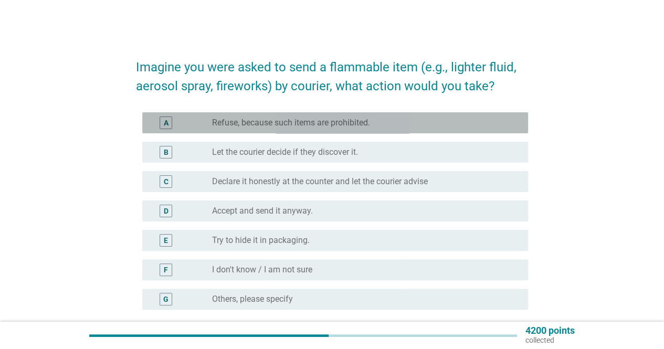
click at [281, 124] on label "Refuse, because such items are prohibited." at bounding box center [291, 123] width 158 height 10
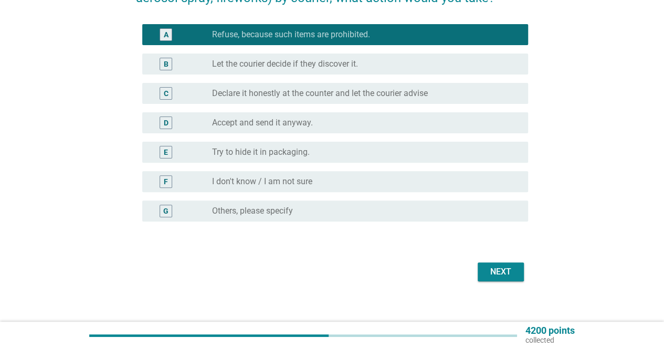
scroll to position [98, 0]
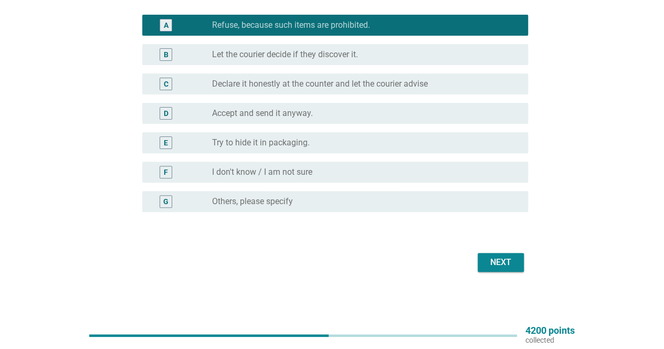
click at [506, 266] on div "Next" at bounding box center [500, 262] width 29 height 13
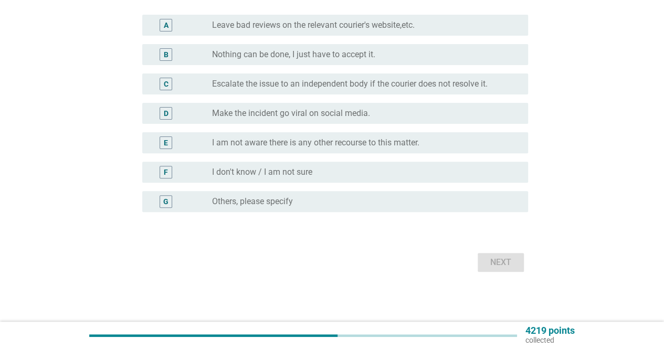
scroll to position [0, 0]
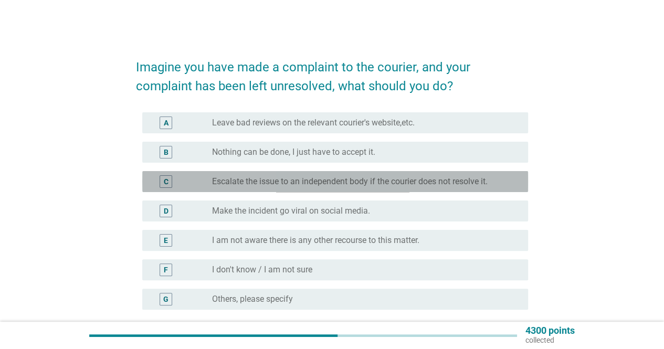
click at [273, 184] on label "Escalate the issue to an independent body if the courier does not resolve it." at bounding box center [350, 181] width 276 height 10
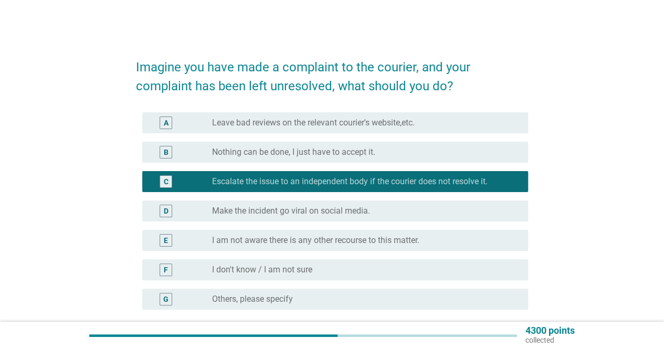
scroll to position [98, 0]
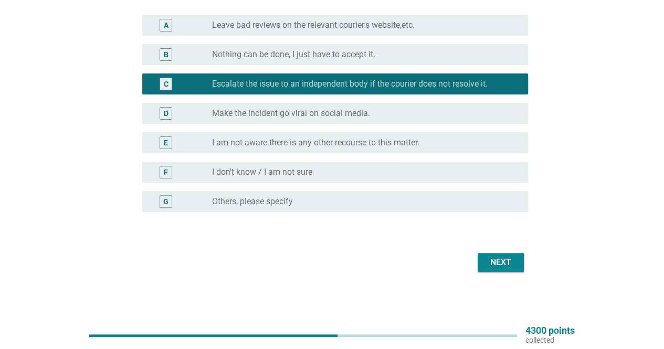
click at [502, 253] on button "Next" at bounding box center [501, 262] width 46 height 19
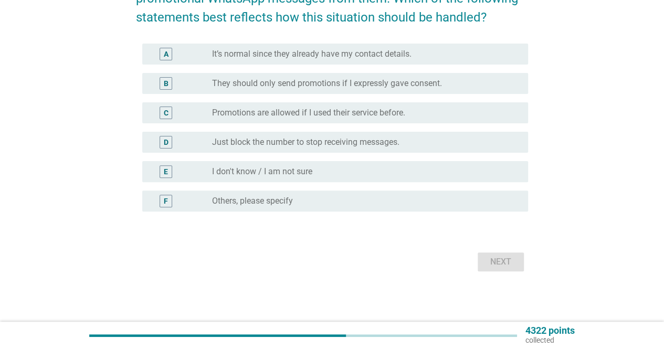
scroll to position [0, 0]
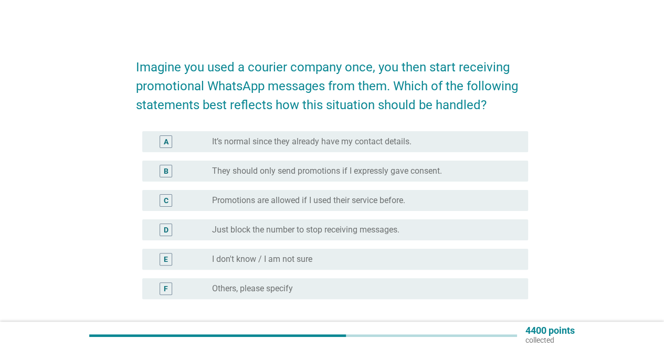
click at [338, 136] on label "It’s normal since they already have my contact details." at bounding box center [311, 141] width 199 height 10
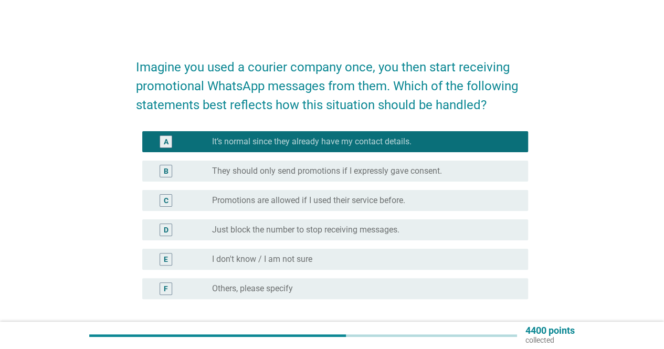
click at [376, 174] on label "They should only send promotions if I expressly gave consent." at bounding box center [327, 171] width 230 height 10
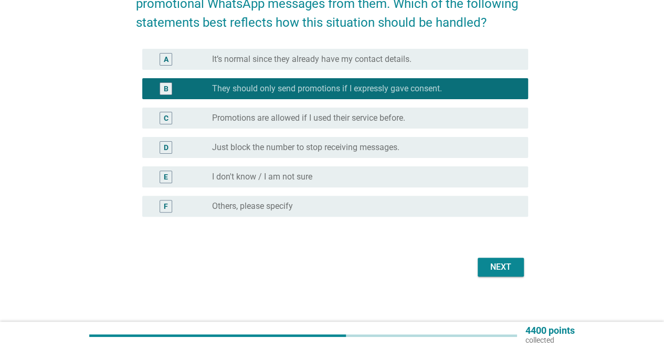
scroll to position [87, 0]
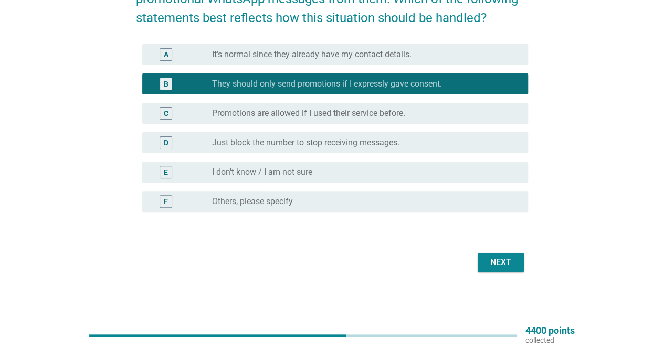
click at [517, 266] on button "Next" at bounding box center [501, 262] width 46 height 19
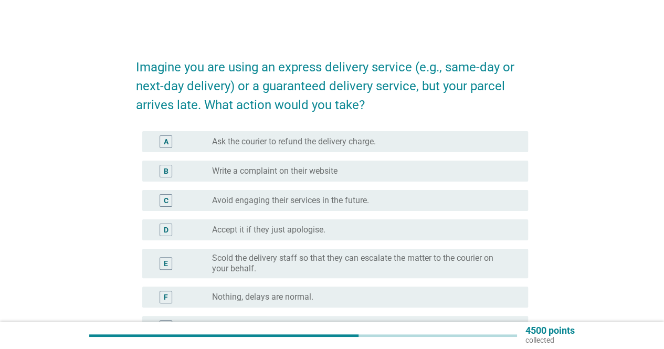
click at [227, 170] on label "Write a complaint on their website" at bounding box center [274, 171] width 125 height 10
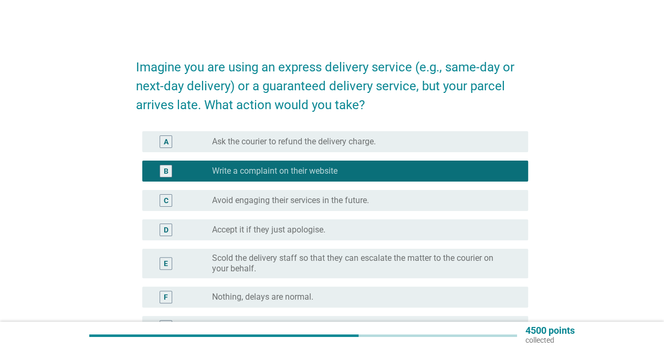
click at [236, 198] on label "Avoid engaging their services in the future." at bounding box center [290, 200] width 157 height 10
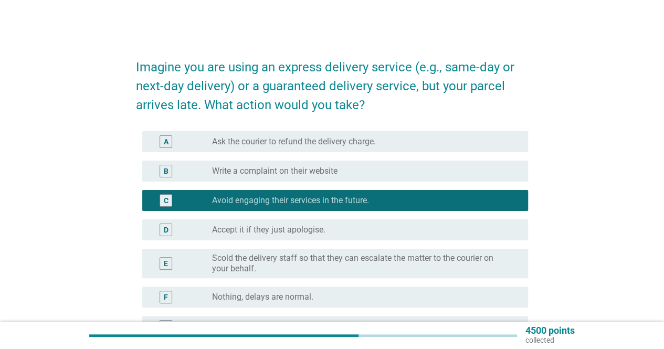
click at [266, 170] on label "Write a complaint on their website" at bounding box center [274, 171] width 125 height 10
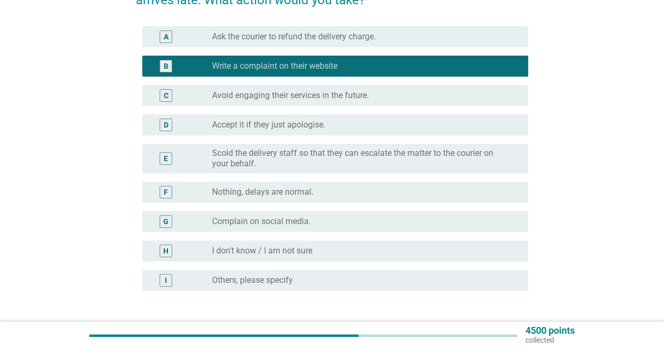
scroll to position [157, 0]
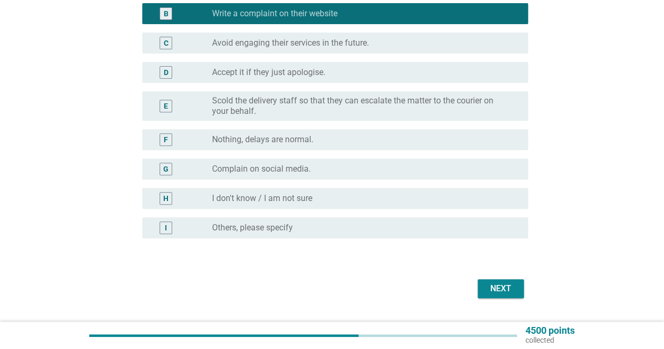
click at [502, 284] on div "Next" at bounding box center [500, 288] width 29 height 13
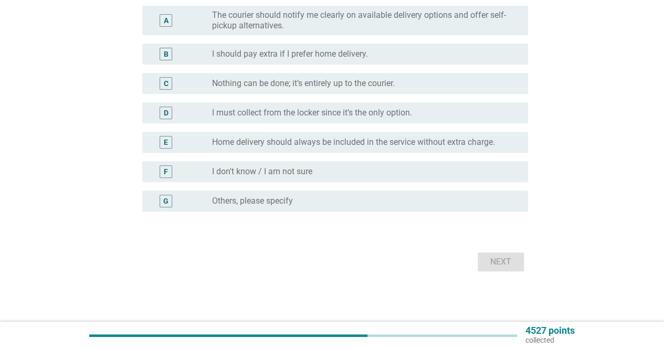
scroll to position [0, 0]
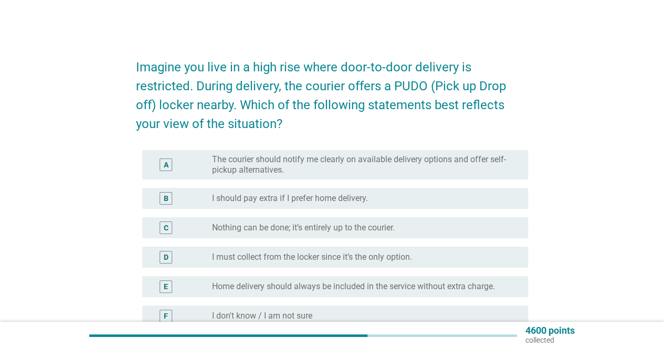
click at [383, 165] on label "The courier should notify me clearly on available delivery options and offer se…" at bounding box center [361, 164] width 299 height 21
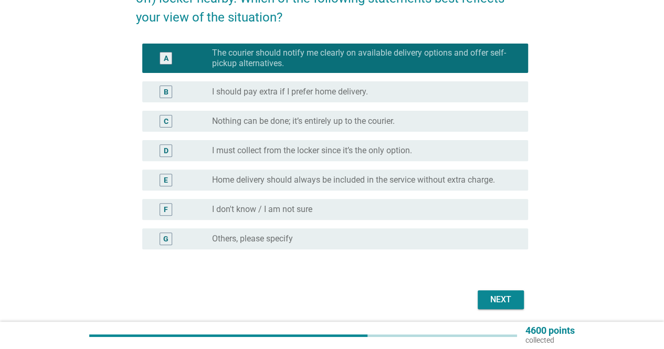
scroll to position [144, 0]
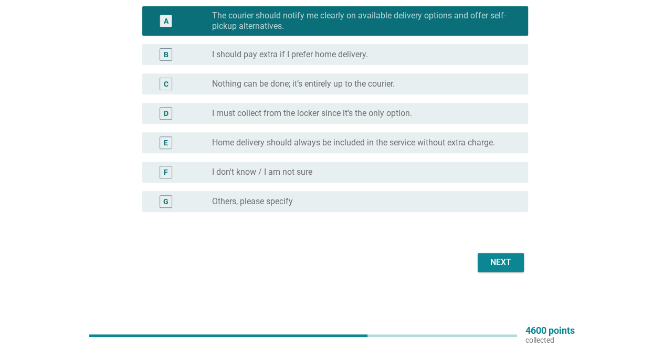
click at [502, 268] on div "Next" at bounding box center [500, 262] width 29 height 13
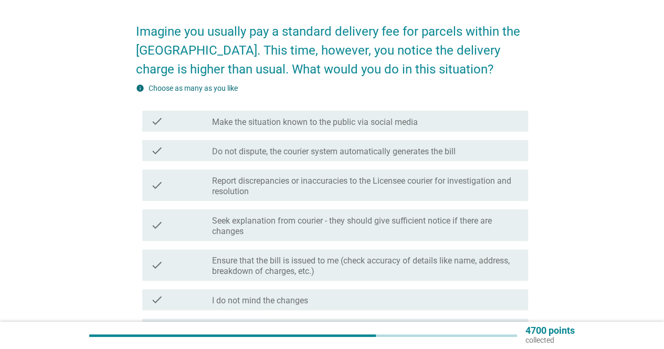
scroll to position [52, 0]
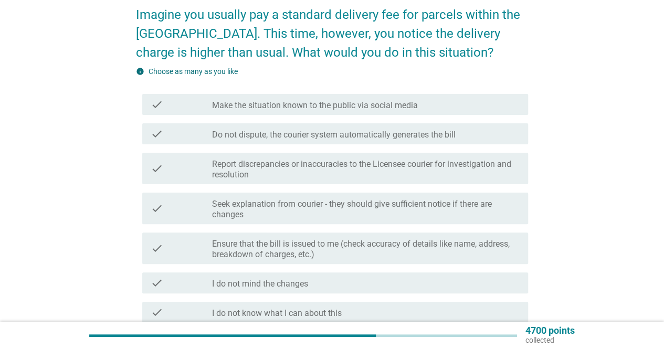
click at [354, 212] on label "Seek explanation from courier - they should give sufficient notice if there are…" at bounding box center [366, 209] width 308 height 21
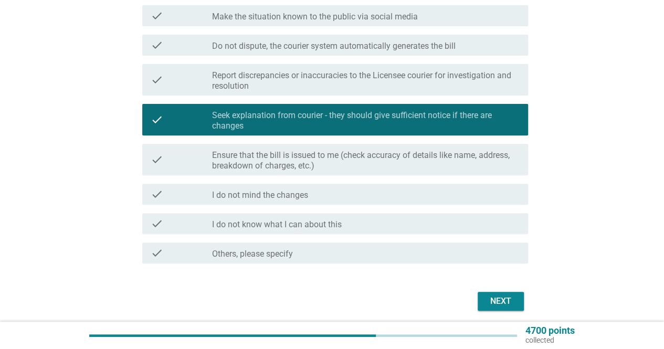
scroll to position [157, 0]
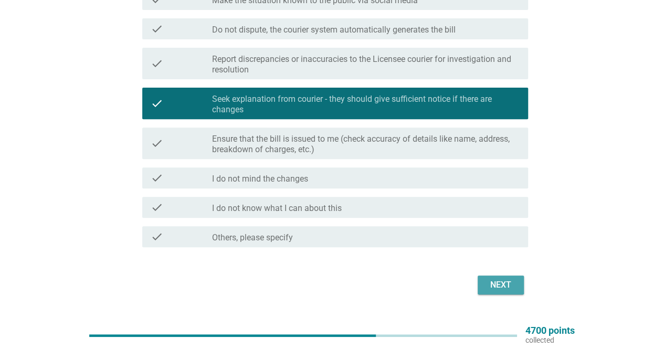
click at [504, 281] on div "Next" at bounding box center [500, 285] width 29 height 13
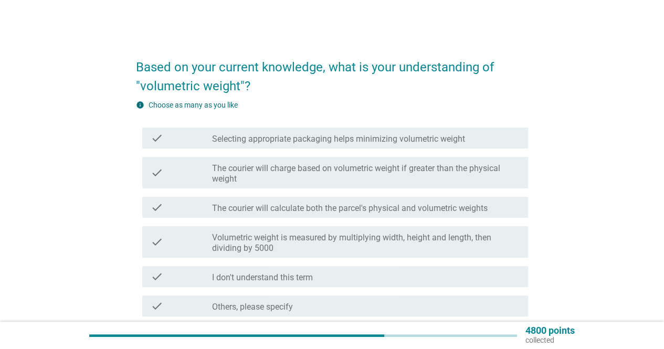
click at [304, 174] on label "The courier will charge based on volumetric weight if greater than the physical…" at bounding box center [366, 173] width 308 height 21
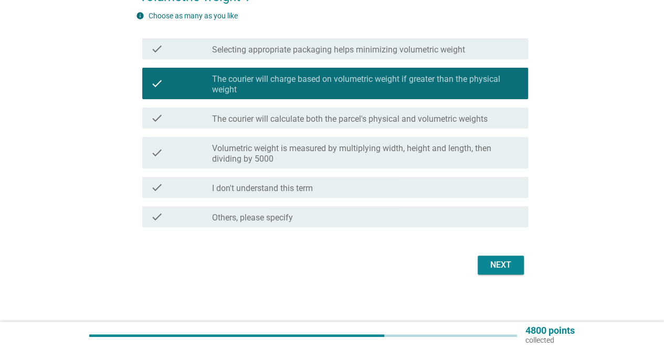
scroll to position [92, 0]
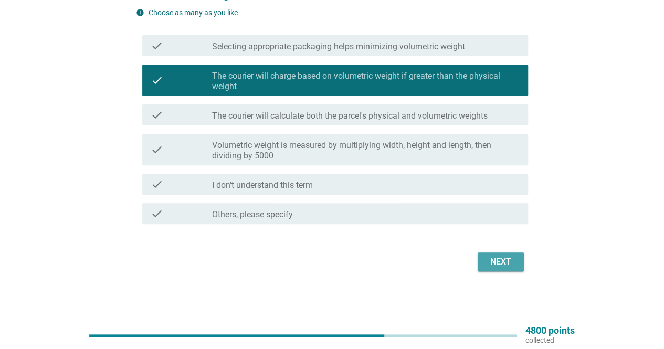
click at [506, 266] on div "Next" at bounding box center [500, 262] width 29 height 13
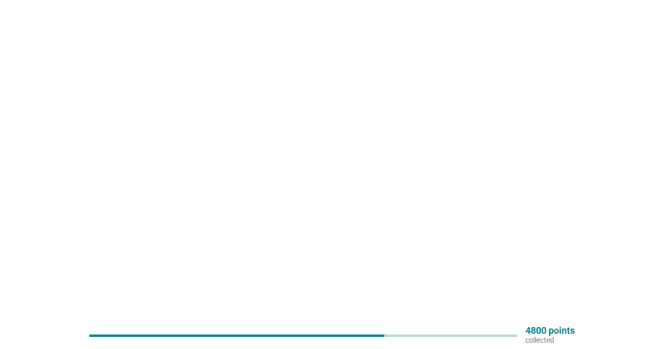
scroll to position [0, 0]
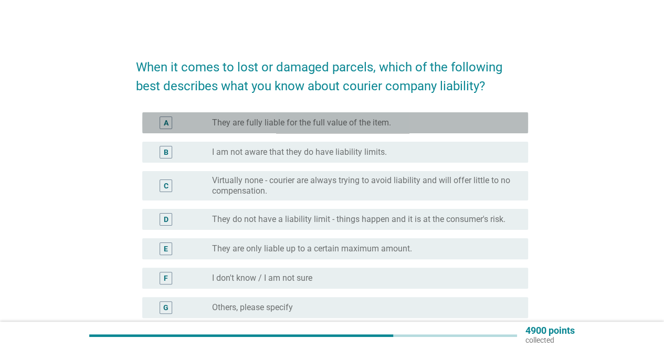
click at [344, 122] on label "They are fully liable for the full value of the item." at bounding box center [301, 123] width 179 height 10
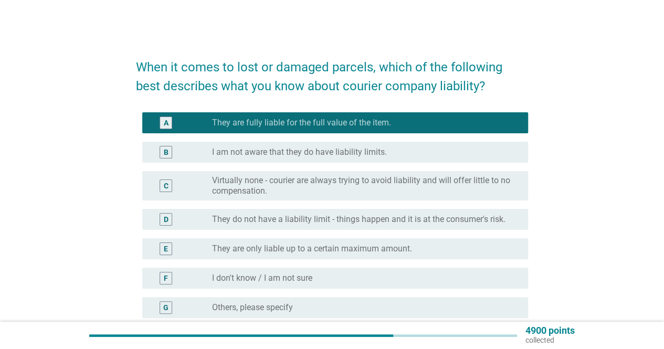
scroll to position [106, 0]
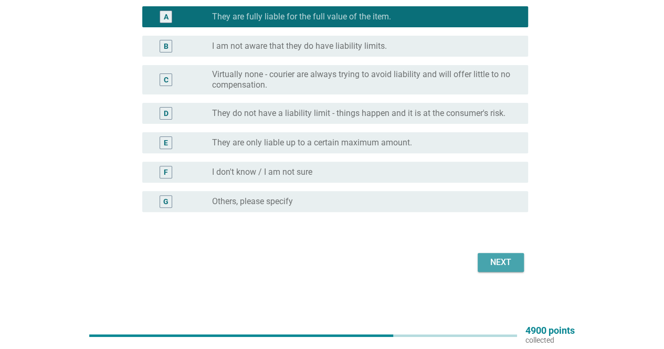
click at [501, 259] on div "Next" at bounding box center [500, 262] width 29 height 13
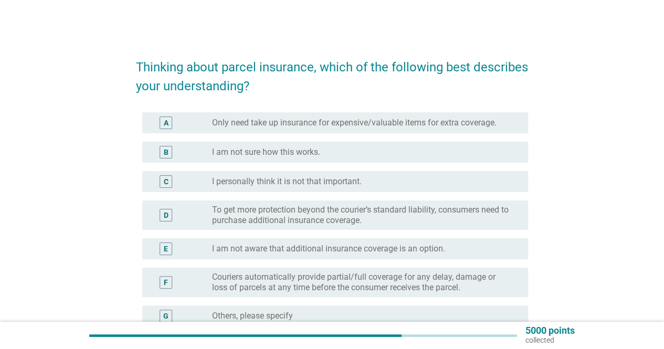
click at [367, 119] on label "Only need take up insurance for expensive/valuable items for extra coverage." at bounding box center [354, 123] width 284 height 10
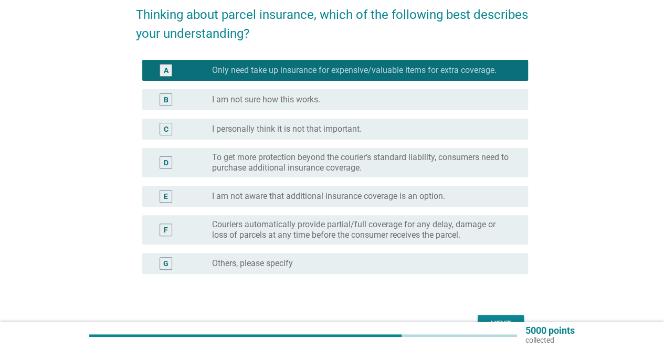
scroll to position [114, 0]
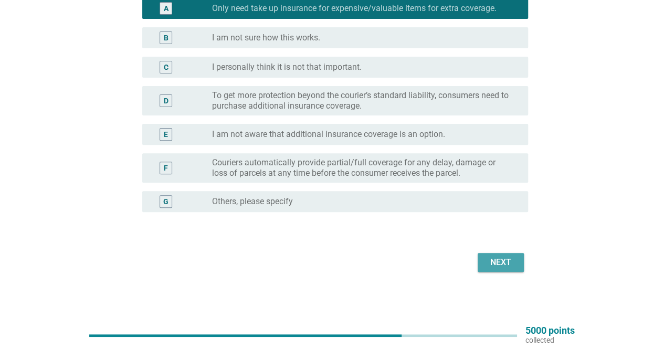
click at [505, 260] on div "Next" at bounding box center [500, 262] width 29 height 13
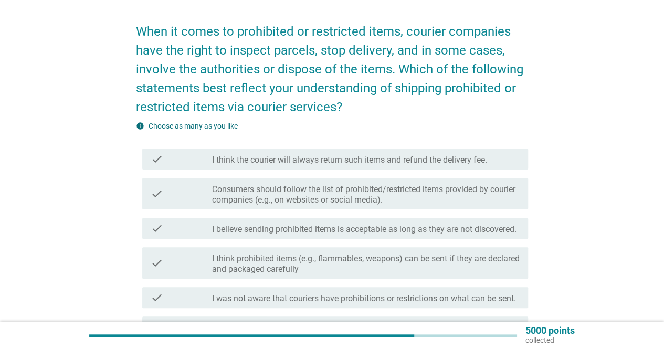
scroll to position [52, 0]
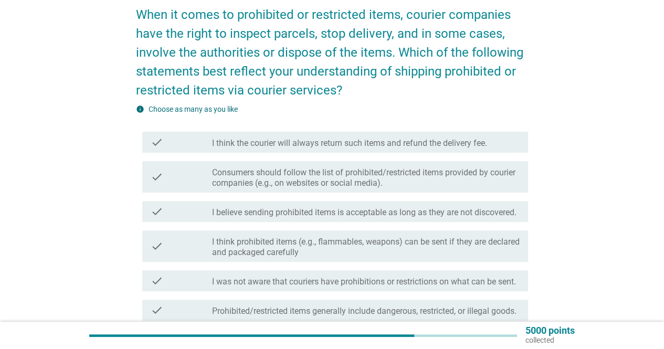
click at [460, 180] on label "Consumers should follow the list of prohibited/restricted items provided by cou…" at bounding box center [366, 177] width 308 height 21
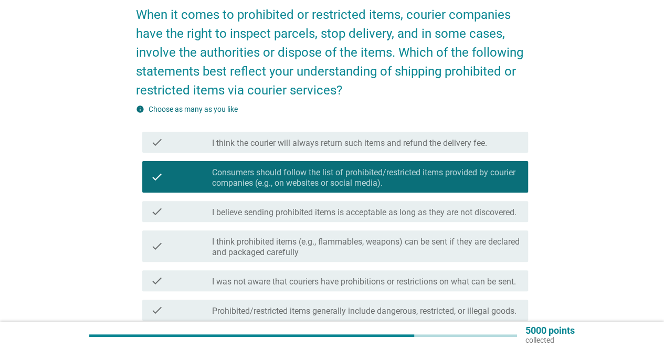
click at [316, 218] on label "I believe sending prohibited items is acceptable as long as they are not discov…" at bounding box center [364, 212] width 304 height 10
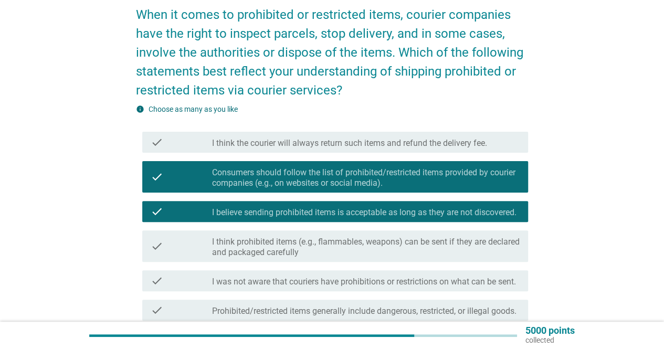
click at [318, 215] on label "I believe sending prohibited items is acceptable as long as they are not discov…" at bounding box center [364, 212] width 304 height 10
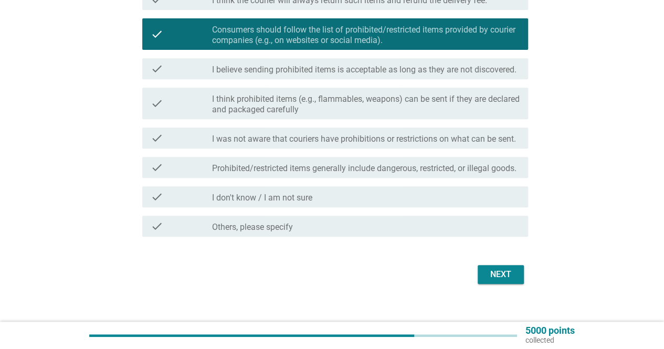
scroll to position [229, 0]
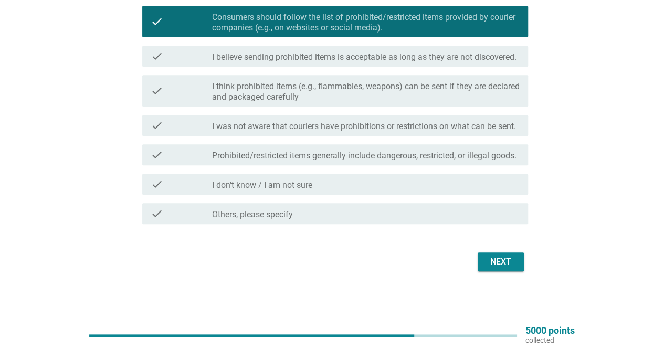
click at [503, 269] on button "Next" at bounding box center [501, 261] width 46 height 19
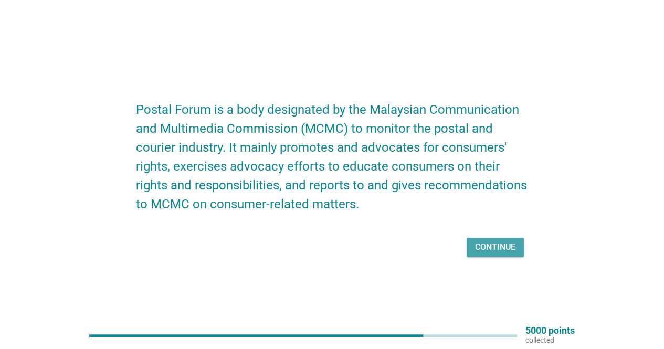
click at [492, 248] on div "Continue" at bounding box center [495, 247] width 40 height 13
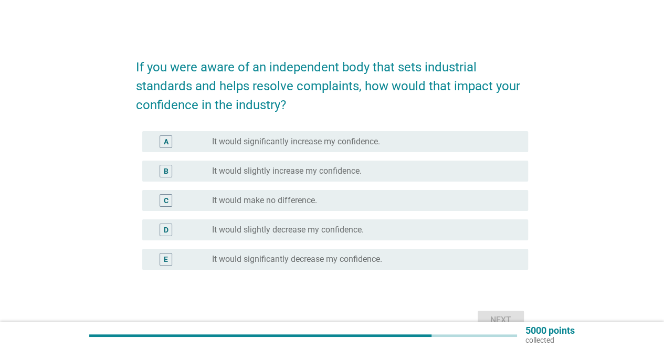
click at [293, 147] on div "radio_button_unchecked It would significantly increase my confidence." at bounding box center [366, 141] width 308 height 13
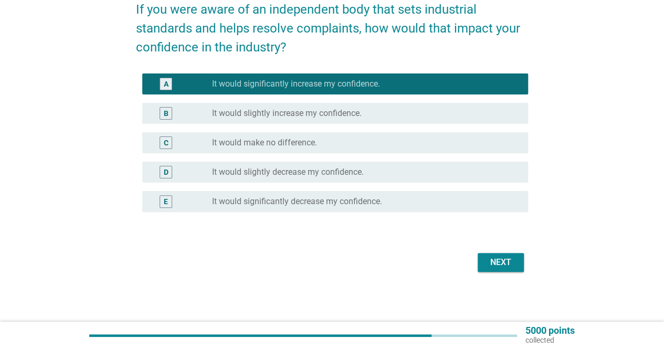
scroll to position [58, 0]
click at [501, 268] on button "Next" at bounding box center [501, 262] width 46 height 19
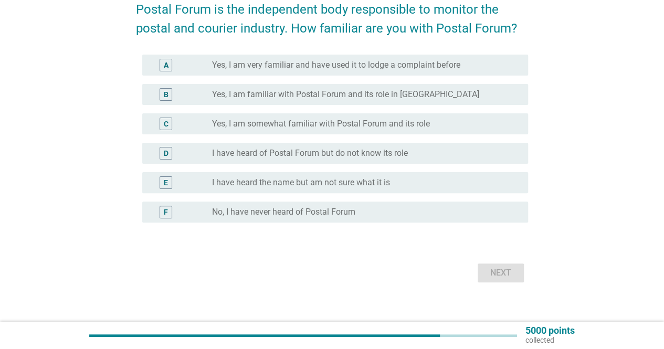
scroll to position [0, 0]
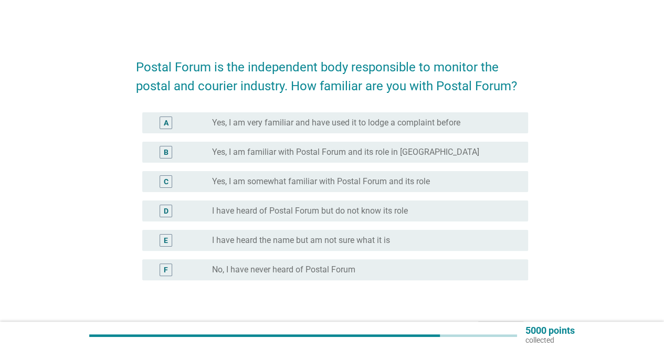
click at [258, 266] on label "No, I have never heard of Postal Forum" at bounding box center [283, 270] width 143 height 10
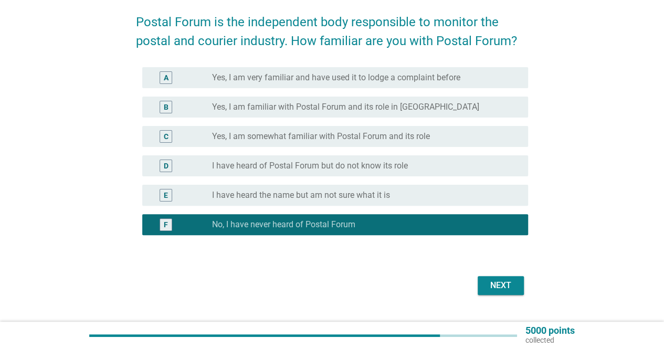
scroll to position [68, 0]
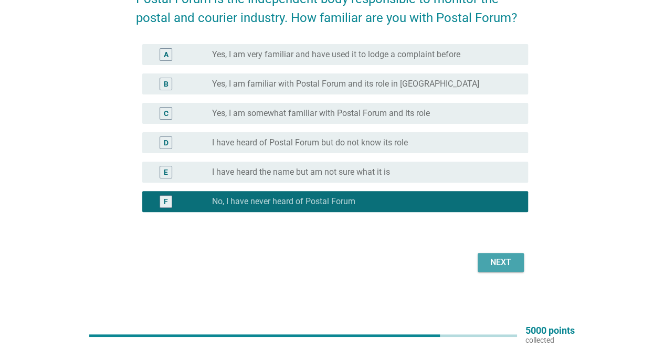
click at [504, 265] on div "Next" at bounding box center [500, 262] width 29 height 13
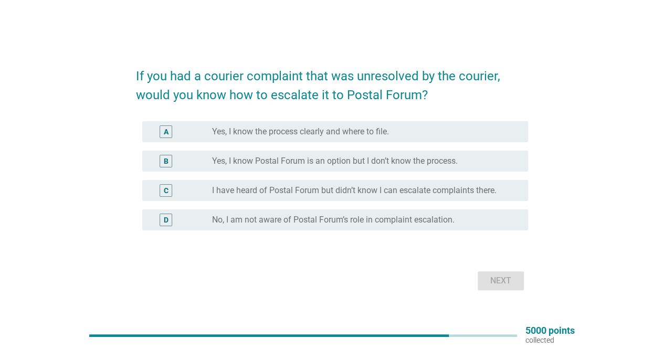
click at [288, 224] on label "No, I am not aware of Postal Forum’s role in complaint escalation." at bounding box center [333, 220] width 242 height 10
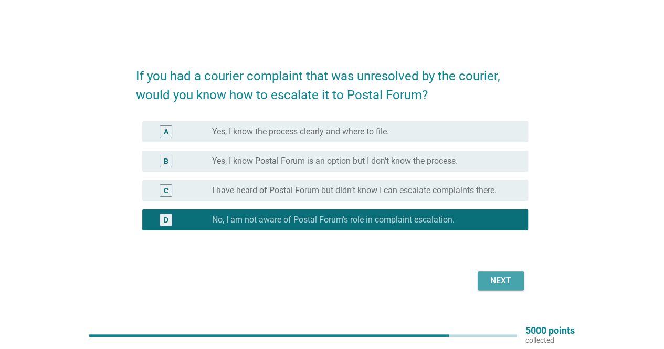
click at [512, 283] on div "Next" at bounding box center [500, 280] width 29 height 13
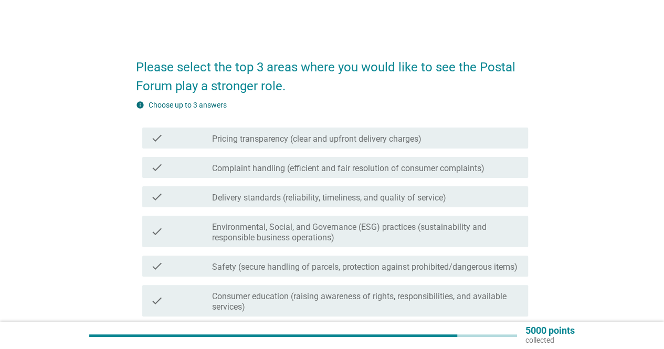
scroll to position [52, 0]
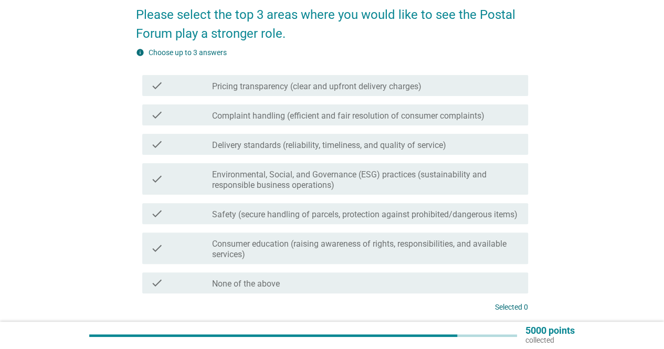
click at [361, 86] on label "Pricing transparency (clear and upfront delivery charges)" at bounding box center [316, 86] width 209 height 10
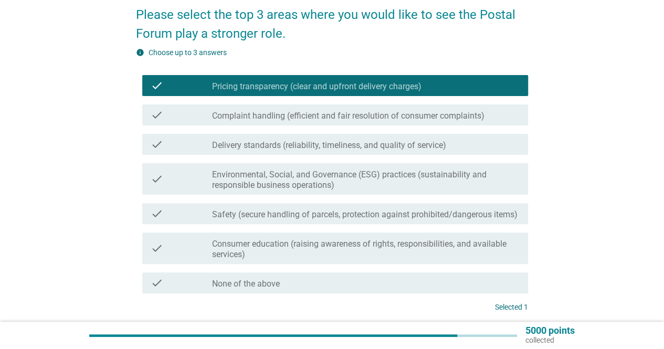
click at [314, 121] on label "Complaint handling (efficient and fair resolution of consumer complaints)" at bounding box center [348, 116] width 272 height 10
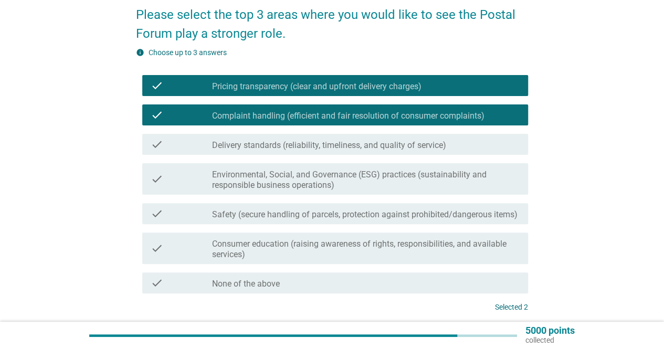
click at [288, 143] on label "Delivery standards (reliability, timeliness, and quality of service)" at bounding box center [329, 145] width 234 height 10
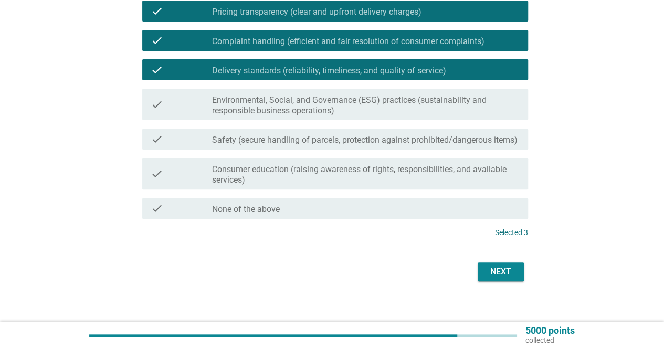
scroll to position [136, 0]
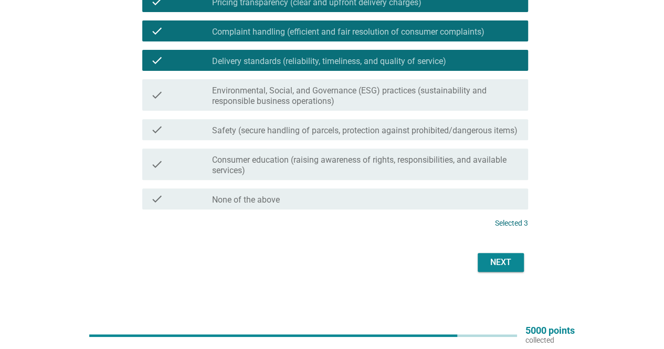
click at [507, 253] on button "Next" at bounding box center [501, 262] width 46 height 19
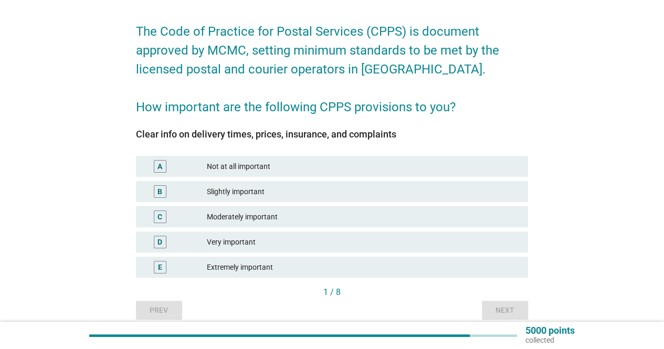
scroll to position [52, 0]
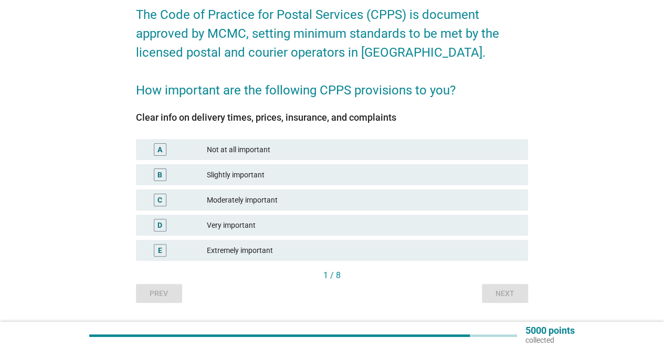
click at [247, 252] on div "Extremely important" at bounding box center [363, 250] width 313 height 13
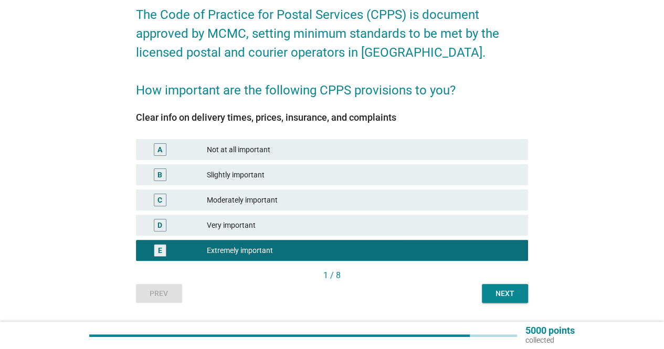
click at [499, 295] on div "Next" at bounding box center [504, 293] width 29 height 11
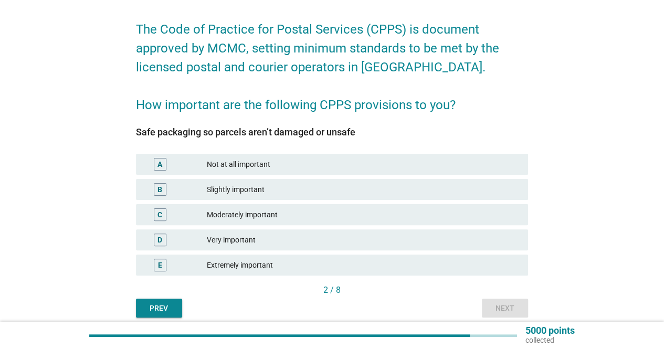
scroll to position [81, 0]
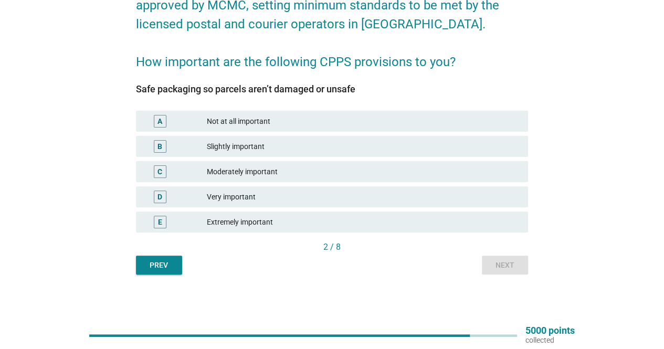
click at [155, 268] on div "Prev" at bounding box center [158, 265] width 29 height 11
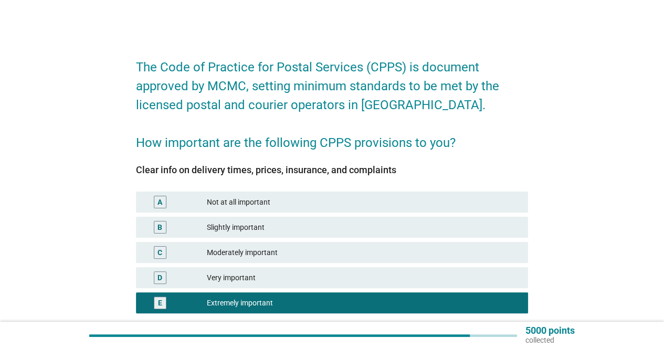
scroll to position [52, 0]
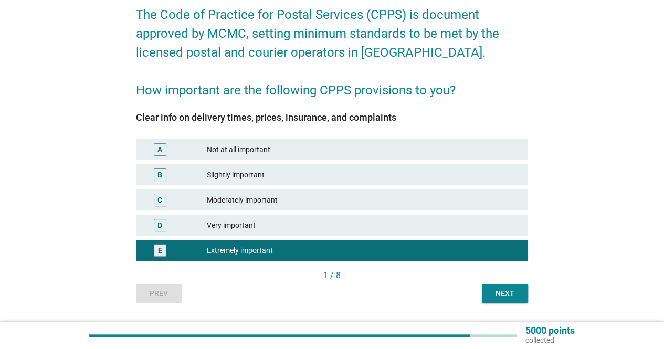
click at [496, 287] on button "Next" at bounding box center [505, 293] width 46 height 19
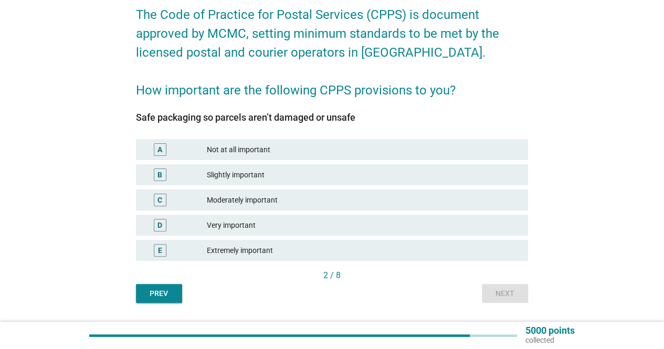
click at [297, 251] on div "Extremely important" at bounding box center [363, 250] width 313 height 13
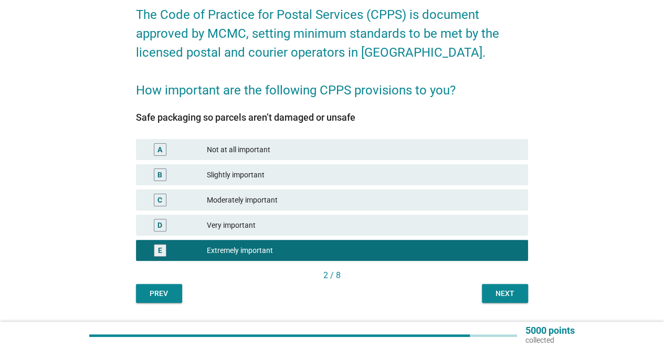
click at [502, 295] on div "Next" at bounding box center [504, 293] width 29 height 11
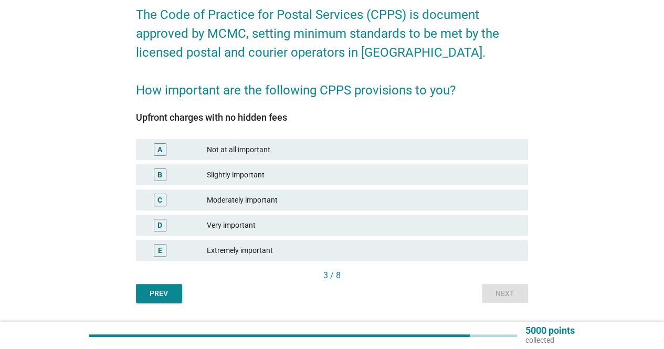
click at [278, 258] on div "E Extremely important" at bounding box center [332, 250] width 392 height 21
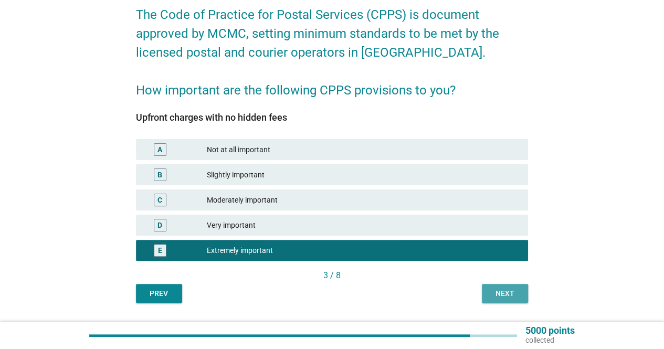
click at [501, 294] on div "Next" at bounding box center [504, 293] width 29 height 11
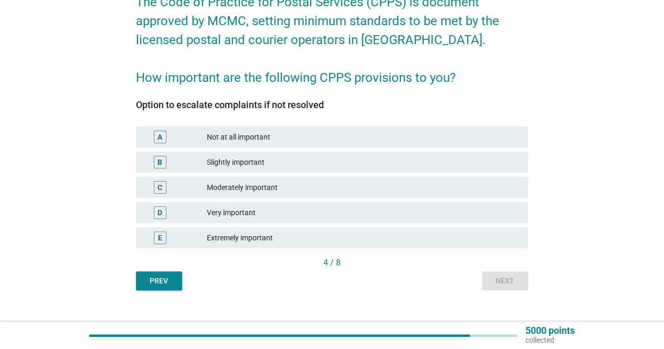
scroll to position [81, 0]
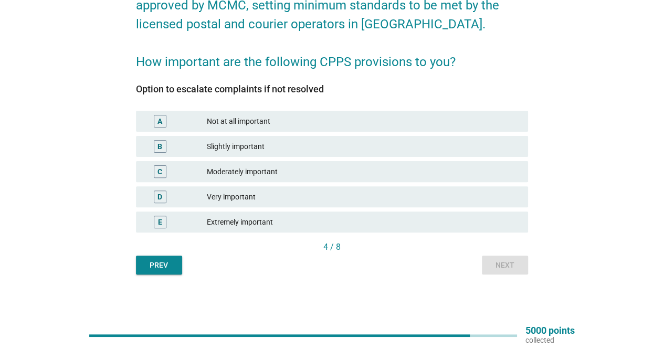
click at [258, 223] on div "Extremely important" at bounding box center [363, 222] width 313 height 13
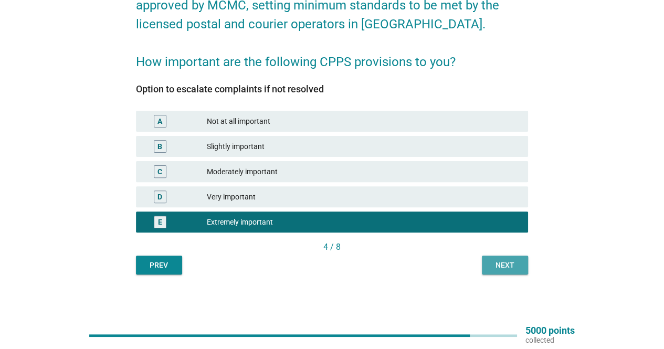
click at [514, 265] on div "Next" at bounding box center [504, 265] width 29 height 11
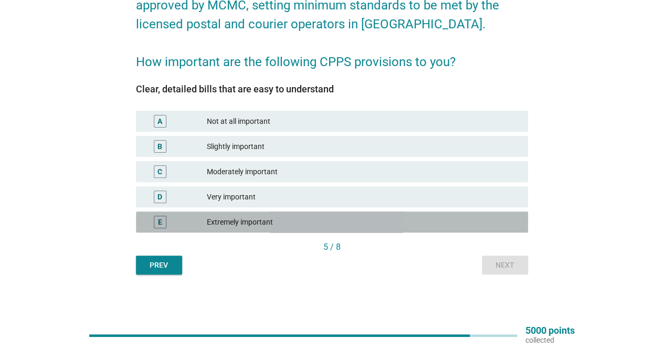
click at [296, 213] on div "E Extremely important" at bounding box center [332, 222] width 392 height 21
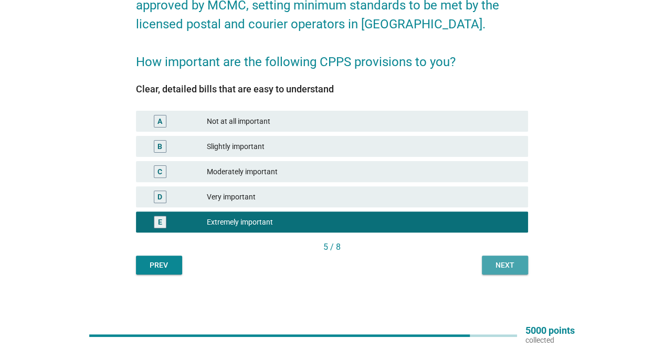
click at [509, 268] on div "Next" at bounding box center [504, 265] width 29 height 11
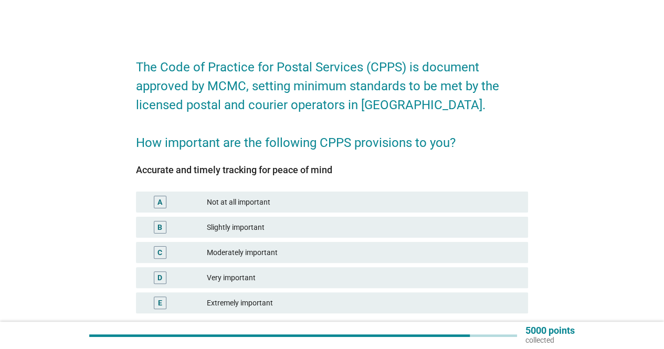
scroll to position [52, 0]
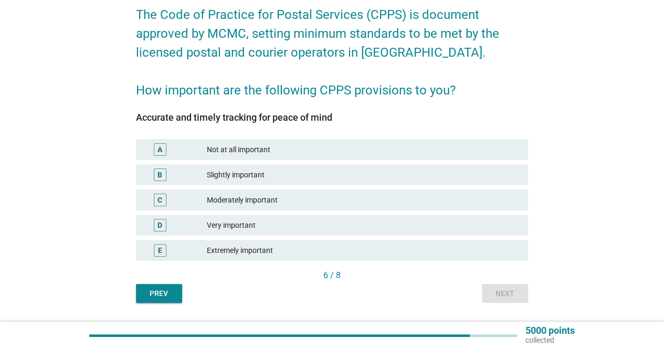
click at [276, 246] on div "Extremely important" at bounding box center [363, 250] width 313 height 13
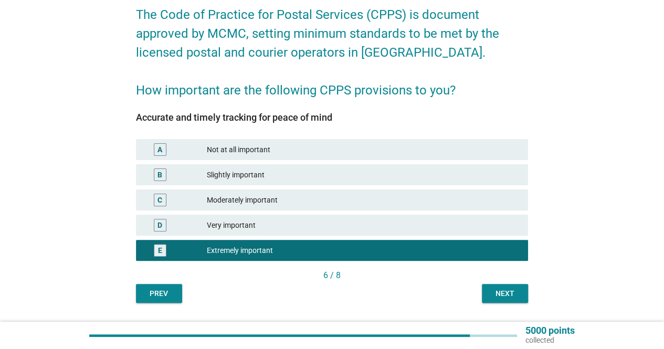
click at [504, 298] on div "Next" at bounding box center [504, 293] width 29 height 11
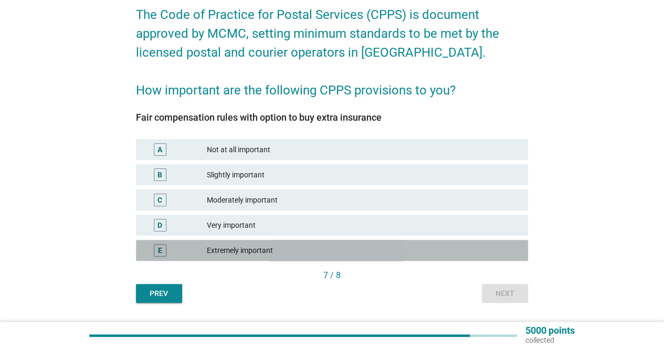
click at [270, 256] on div "Extremely important" at bounding box center [363, 250] width 313 height 13
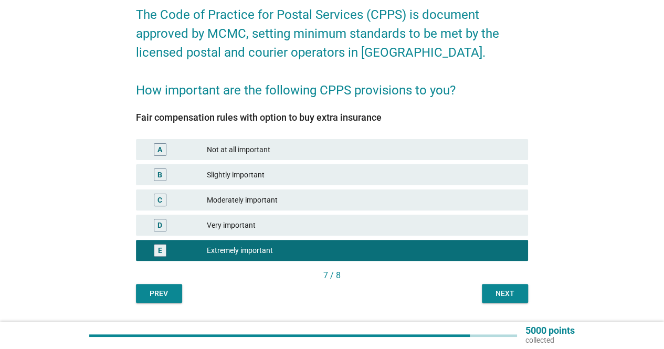
click at [490, 298] on div "Next" at bounding box center [504, 293] width 29 height 11
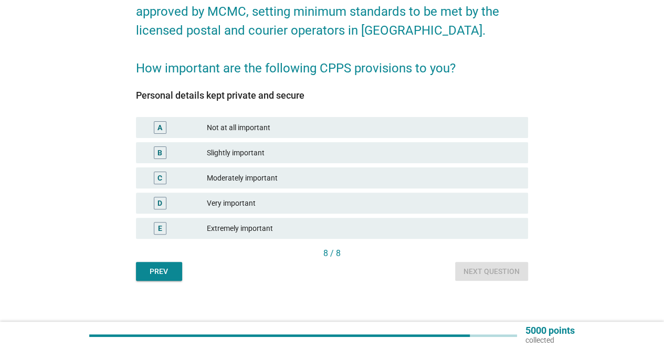
scroll to position [81, 0]
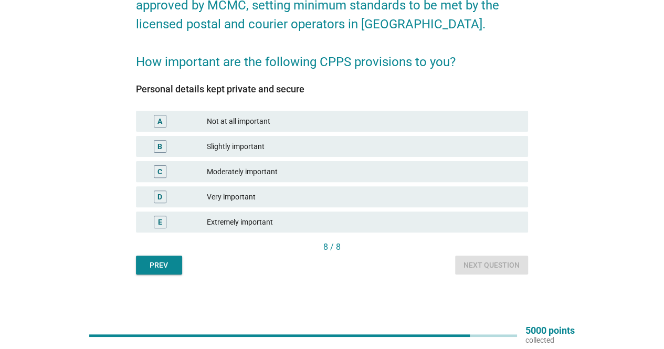
click at [282, 223] on div "Extremely important" at bounding box center [363, 222] width 313 height 13
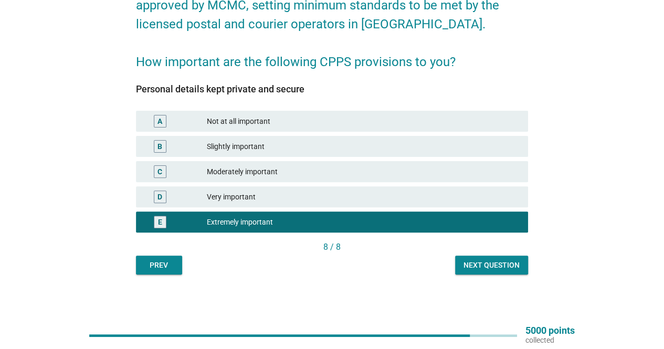
click at [494, 270] on div "Next question" at bounding box center [491, 265] width 56 height 11
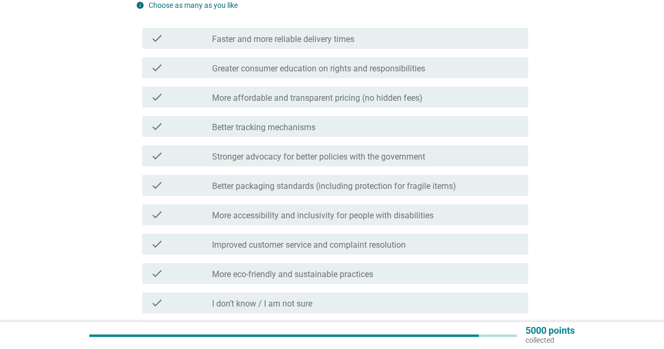
scroll to position [0, 0]
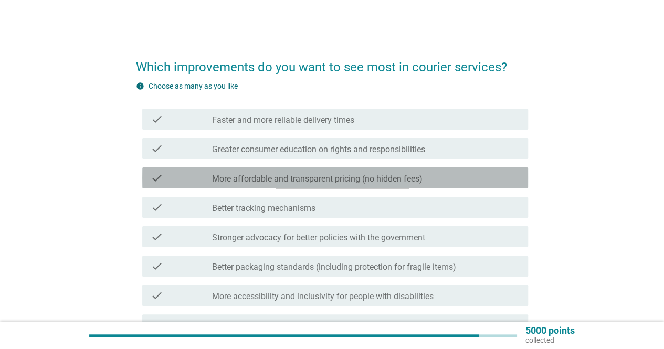
click at [393, 181] on label "More affordable and transparent pricing (no hidden fees)" at bounding box center [317, 179] width 210 height 10
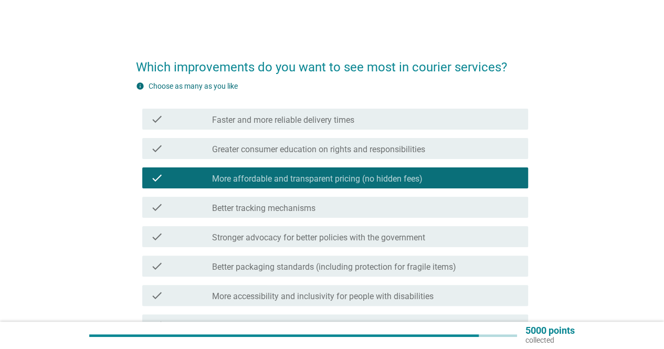
click at [358, 207] on div "check_box_outline_blank Better tracking mechanisms" at bounding box center [366, 207] width 308 height 13
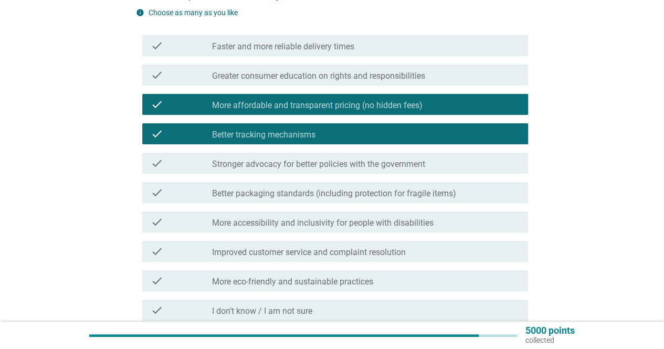
scroll to position [199, 0]
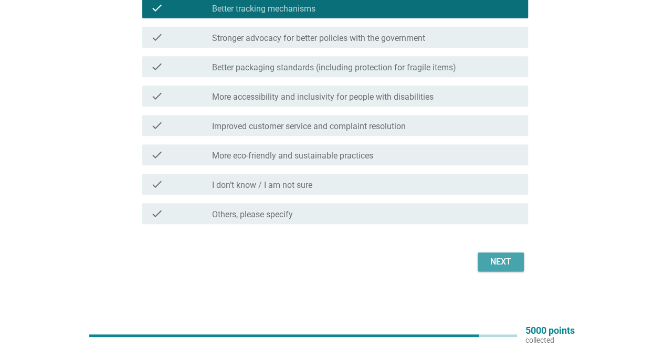
click at [495, 261] on div "Next" at bounding box center [500, 262] width 29 height 13
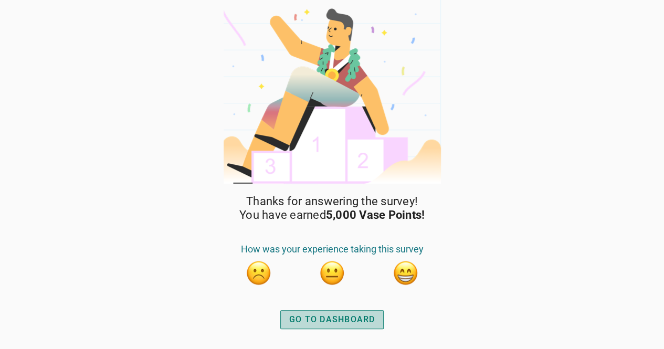
click at [324, 321] on div "GO TO DASHBOARD" at bounding box center [332, 319] width 86 height 13
